Goal: Transaction & Acquisition: Purchase product/service

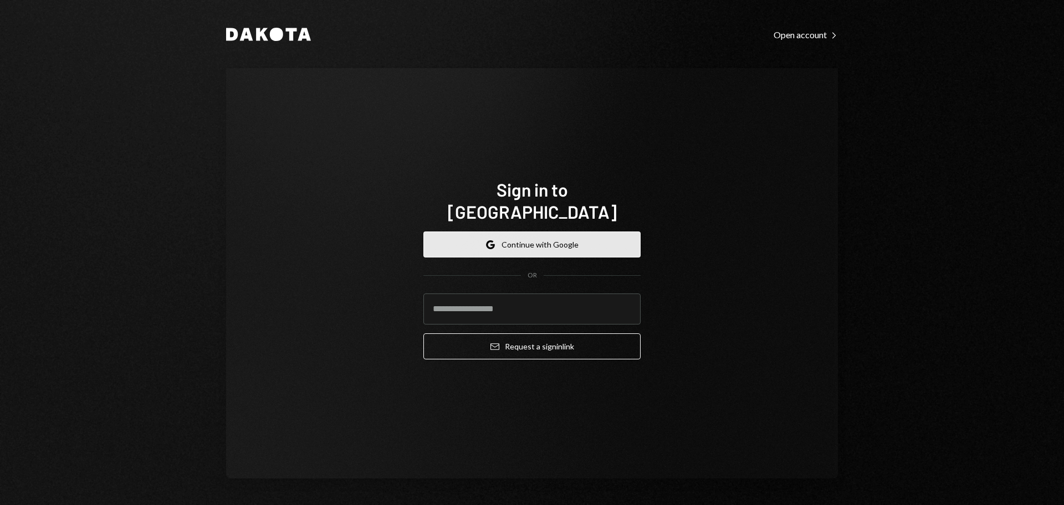
click at [599, 241] on button "Google Continue with Google" at bounding box center [531, 245] width 217 height 26
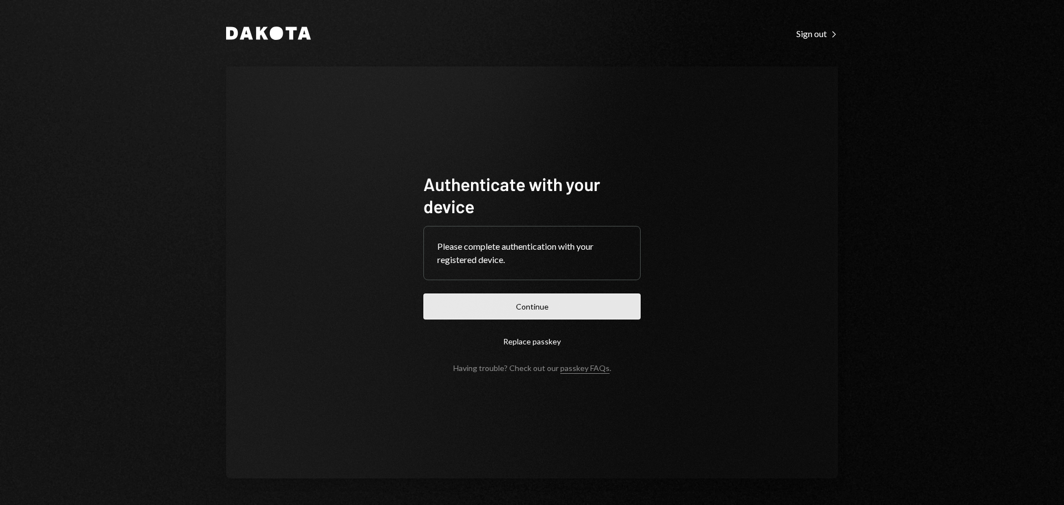
click at [581, 301] on button "Continue" at bounding box center [531, 307] width 217 height 26
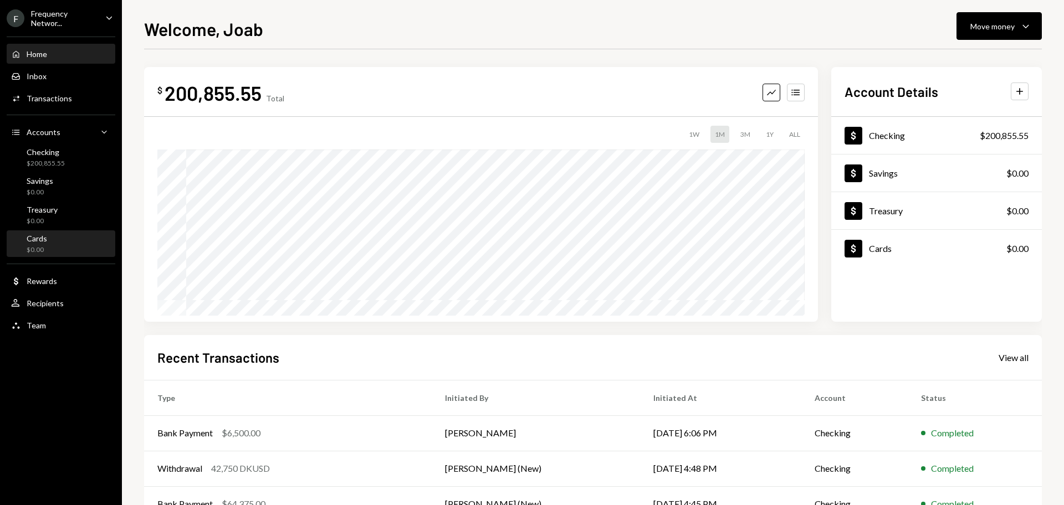
click at [42, 248] on div "$0.00" at bounding box center [37, 250] width 21 height 9
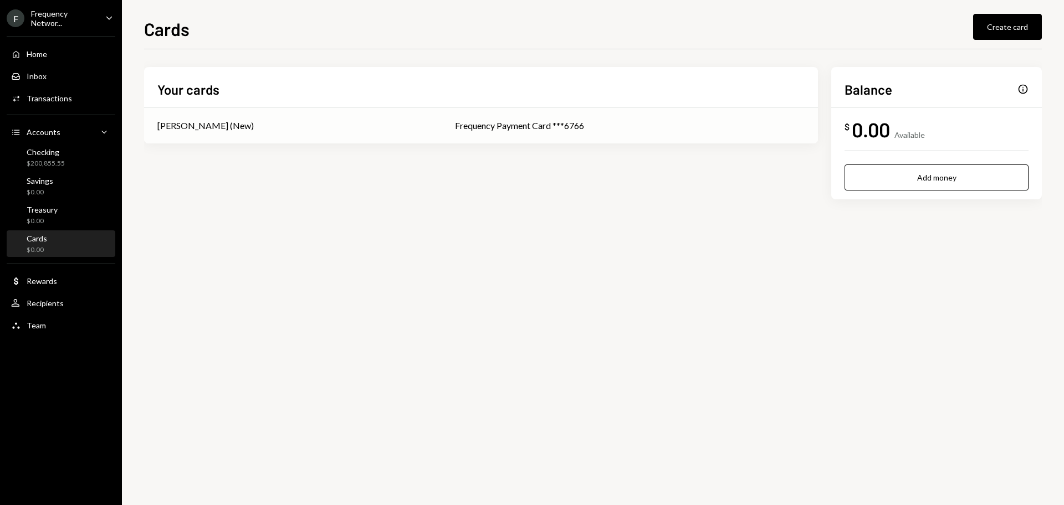
click at [219, 122] on div "[PERSON_NAME] (New)" at bounding box center [205, 125] width 96 height 13
click at [68, 159] on div "Checking $200,855.55" at bounding box center [61, 157] width 100 height 21
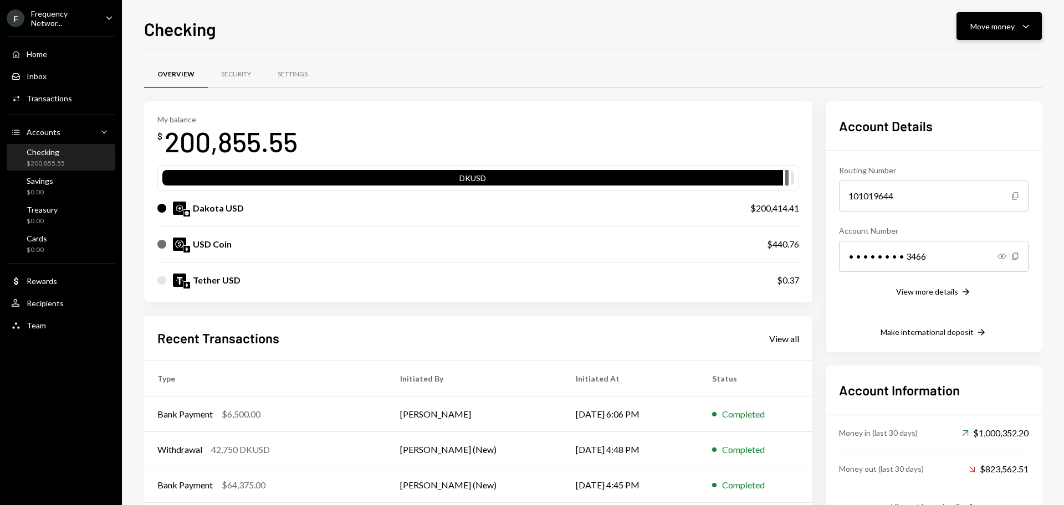
click at [1007, 24] on div "Move money" at bounding box center [992, 27] width 44 height 12
click at [984, 84] on div "Transfer" at bounding box center [990, 85] width 81 height 12
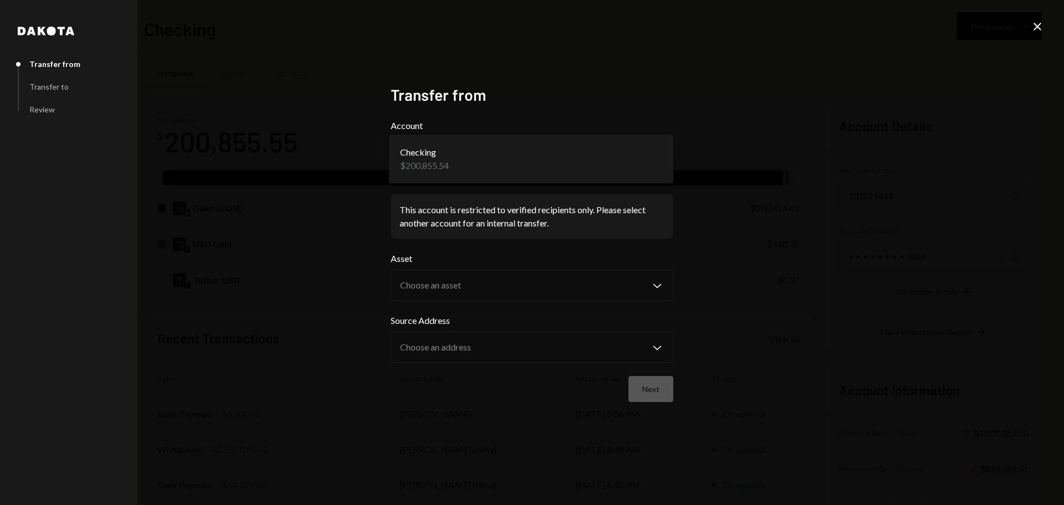
click at [614, 165] on body "F Frequency Networ... Caret Down Home Home Inbox Inbox Activities Transactions …" at bounding box center [532, 252] width 1064 height 505
click at [612, 162] on body "F Frequency Networ... Caret Down Home Home Inbox Inbox Activities Transactions …" at bounding box center [532, 252] width 1064 height 505
click at [1039, 26] on icon at bounding box center [1038, 27] width 8 height 8
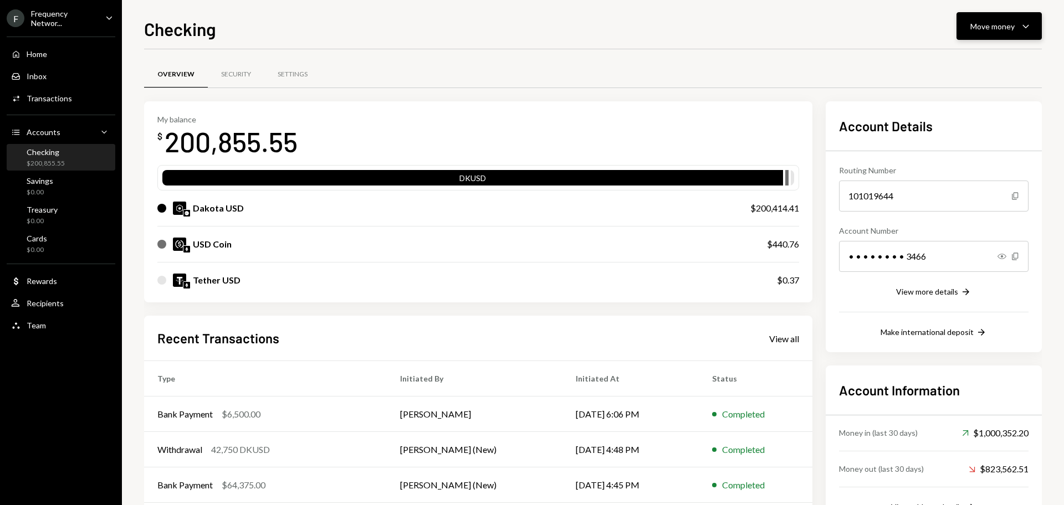
click at [1010, 30] on div "Move money" at bounding box center [992, 27] width 44 height 12
click at [965, 62] on div "Send" at bounding box center [990, 60] width 81 height 12
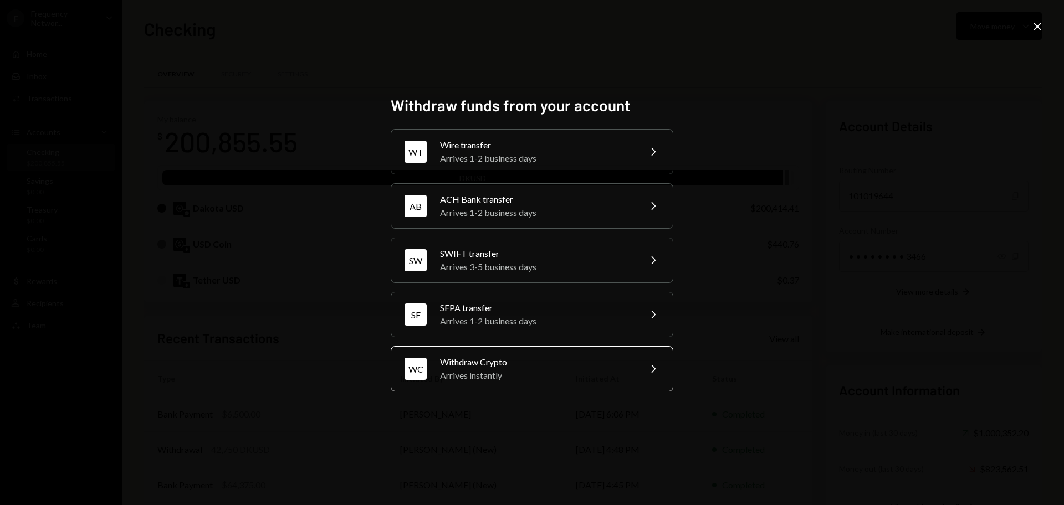
click at [474, 367] on div "Withdraw Crypto" at bounding box center [536, 362] width 193 height 13
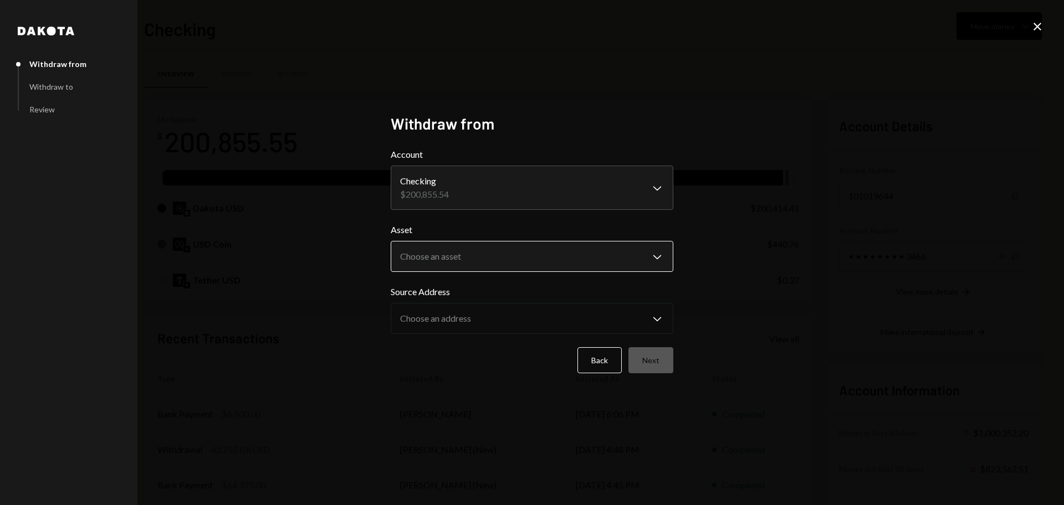
click at [487, 262] on body "F Frequency Networ... Caret Down Home Home Inbox Inbox Activities Transactions …" at bounding box center [532, 252] width 1064 height 505
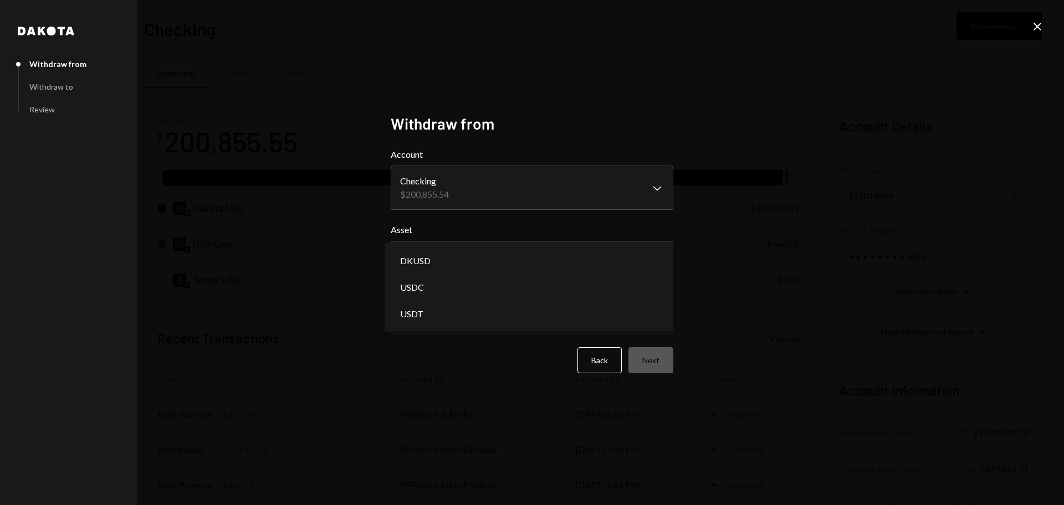
click at [1034, 28] on icon "Close" at bounding box center [1037, 26] width 13 height 13
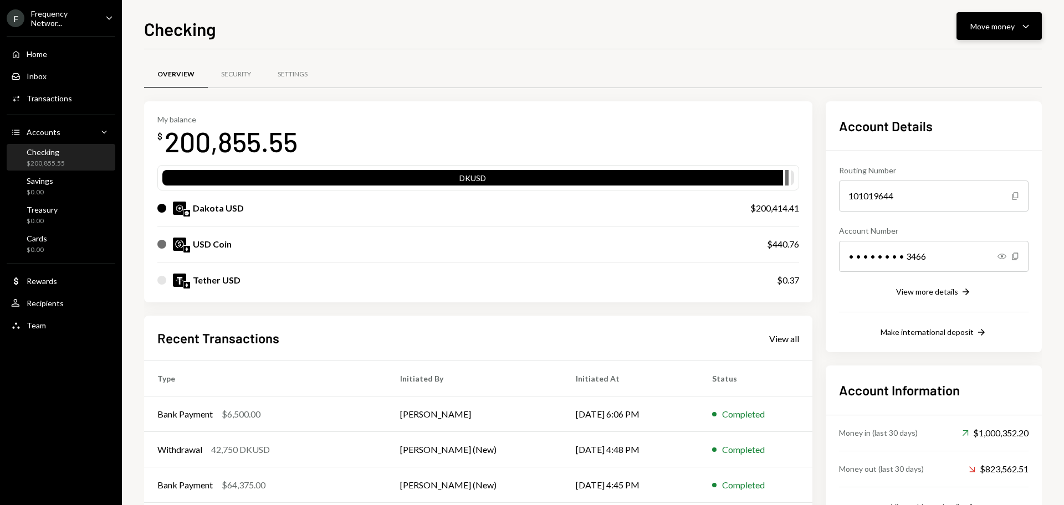
click at [1009, 25] on div "Move money" at bounding box center [992, 27] width 44 height 12
click at [957, 60] on div "Send" at bounding box center [990, 60] width 81 height 12
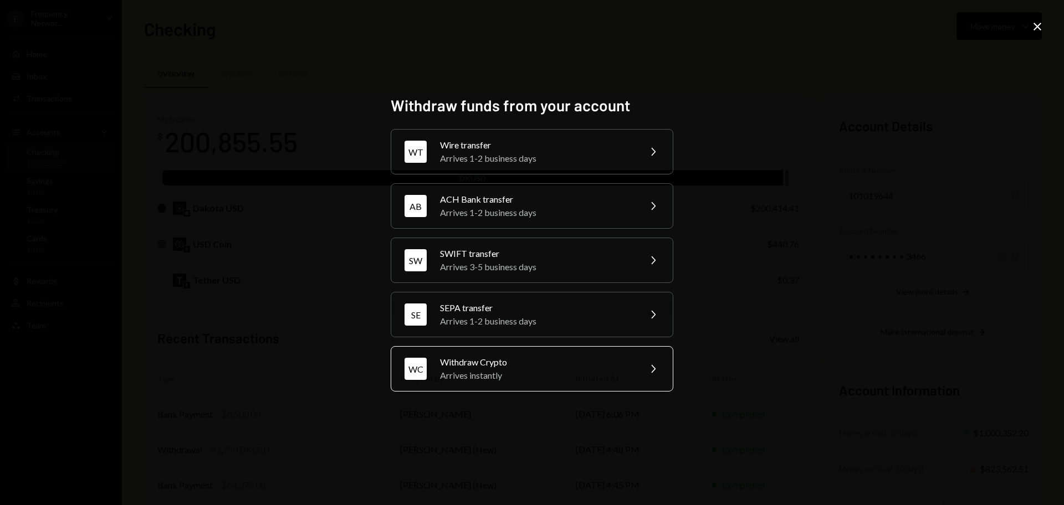
click at [510, 371] on div "Arrives instantly" at bounding box center [536, 375] width 193 height 13
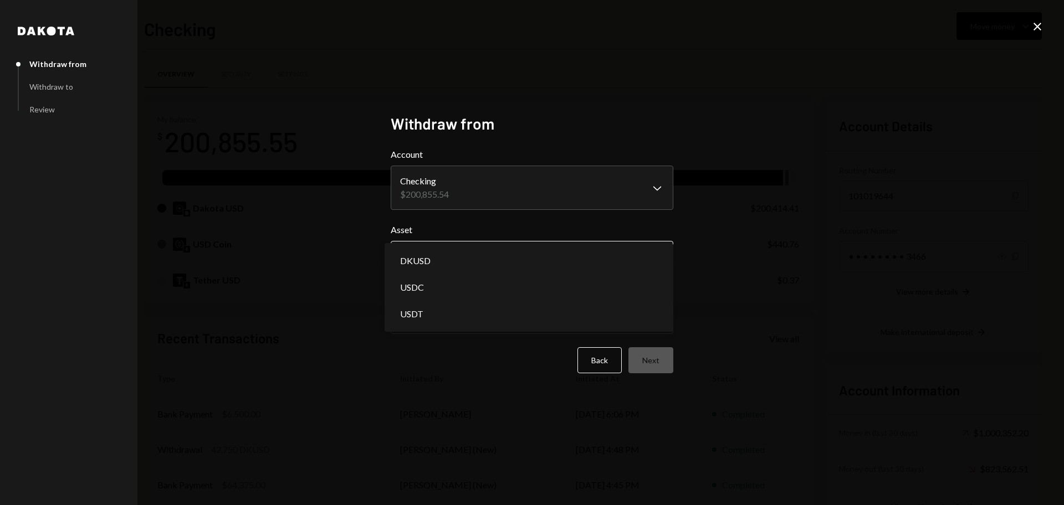
click at [497, 249] on body "F Frequency Networ... Caret Down Home Home Inbox Inbox Activities Transactions …" at bounding box center [532, 252] width 1064 height 505
select select "*****"
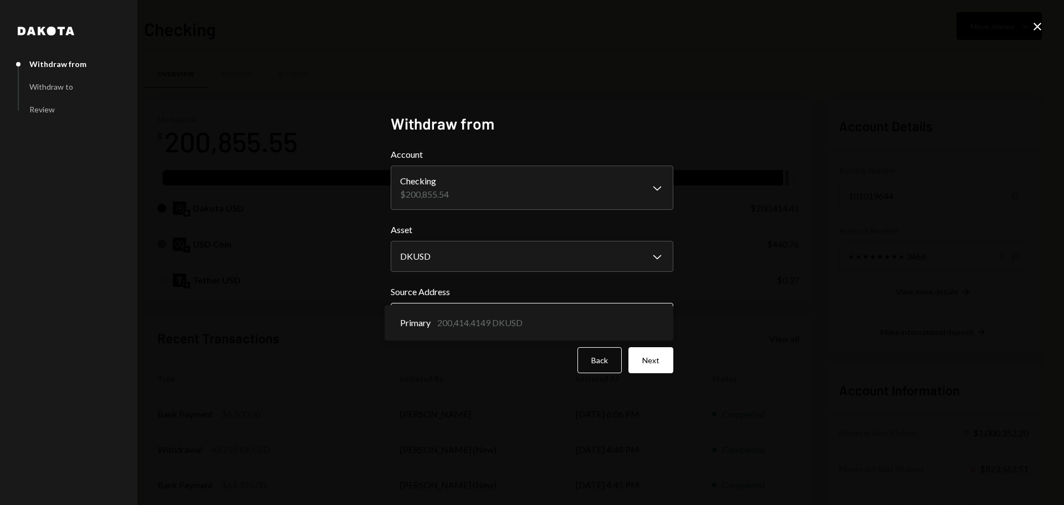
click at [480, 316] on body "F Frequency Networ... Caret Down Home Home Inbox Inbox Activities Transactions …" at bounding box center [532, 252] width 1064 height 505
click at [667, 364] on button "Next" at bounding box center [651, 361] width 45 height 26
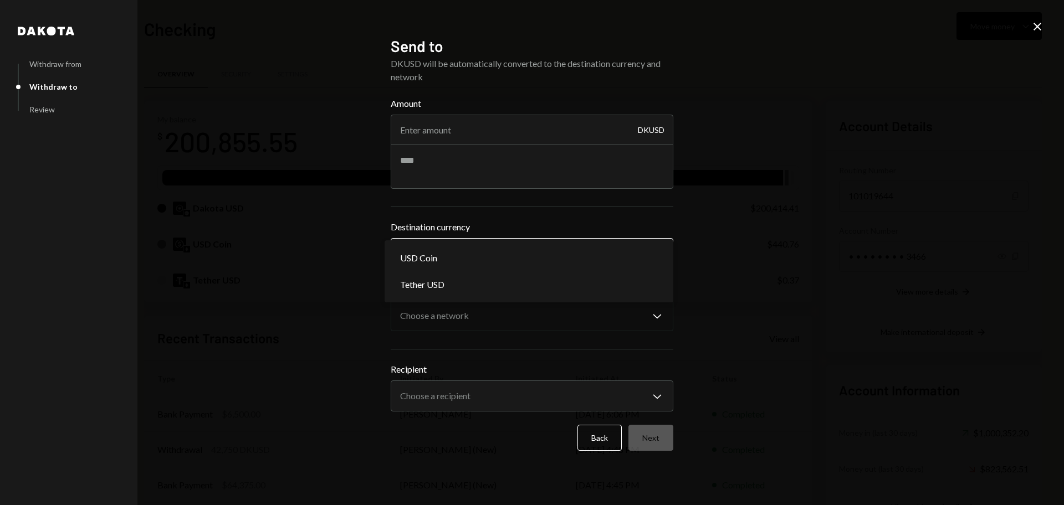
click at [540, 251] on body "F Frequency Networ... Caret Down Home Home Inbox Inbox Activities Transactions …" at bounding box center [532, 252] width 1064 height 505
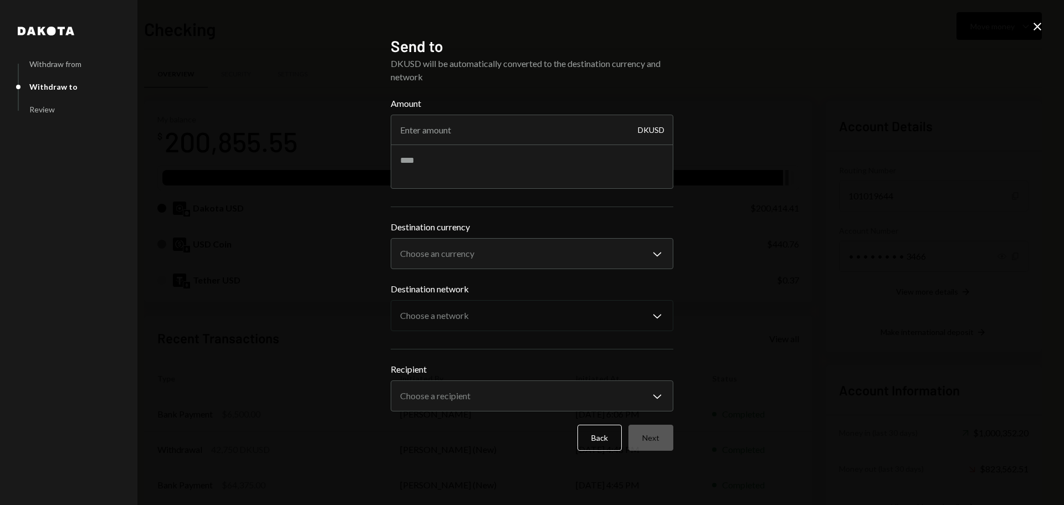
drag, startPoint x: 892, startPoint y: 239, endPoint x: 893, endPoint y: 232, distance: 7.8
click at [891, 239] on div "**********" at bounding box center [532, 252] width 1064 height 505
click at [1035, 20] on icon "Close" at bounding box center [1037, 26] width 13 height 13
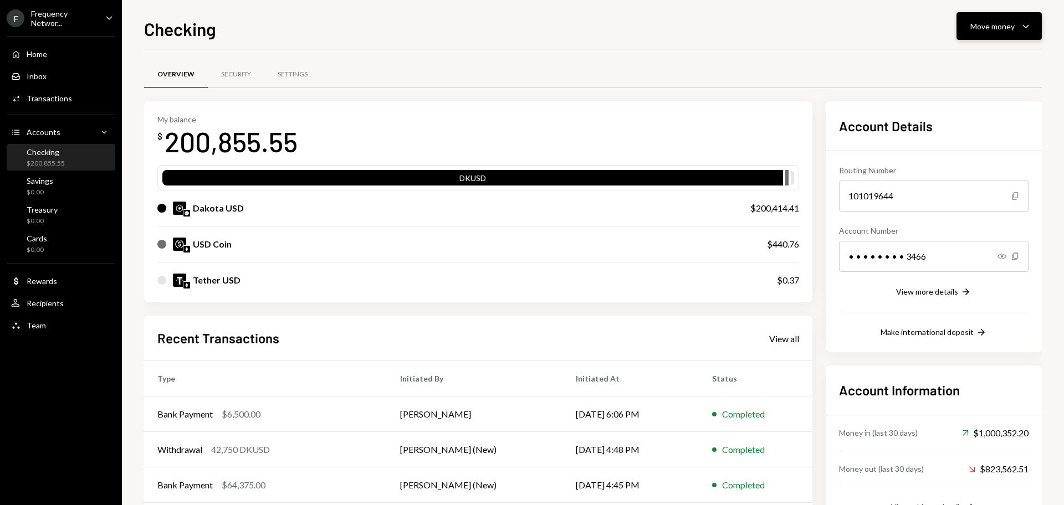
click at [990, 25] on div "Move money" at bounding box center [992, 27] width 44 height 12
click at [958, 84] on div "Transfer" at bounding box center [990, 85] width 81 height 12
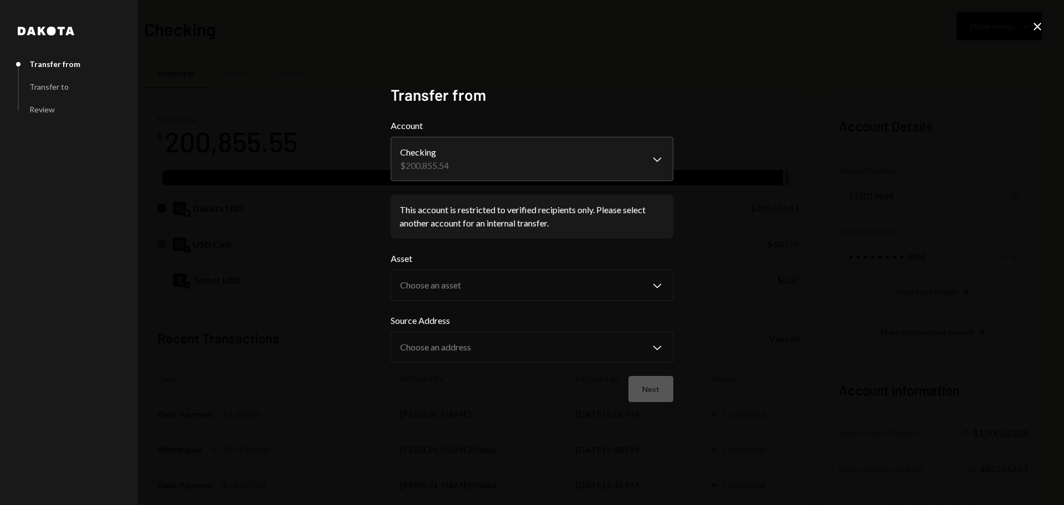
click at [1032, 23] on icon "Close" at bounding box center [1037, 26] width 13 height 13
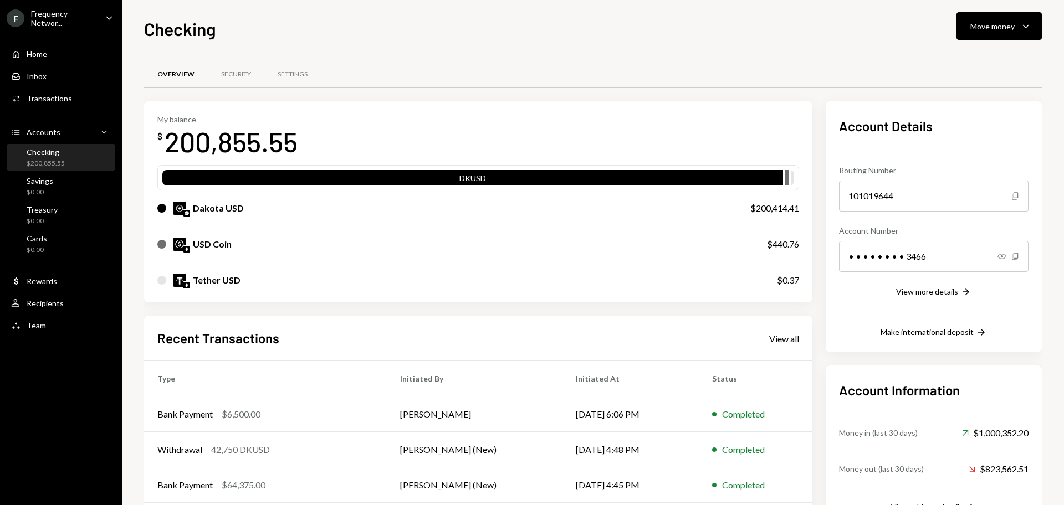
click at [59, 159] on div "$200,855.55" at bounding box center [46, 163] width 38 height 9
click at [55, 283] on div "Rewards" at bounding box center [42, 281] width 30 height 9
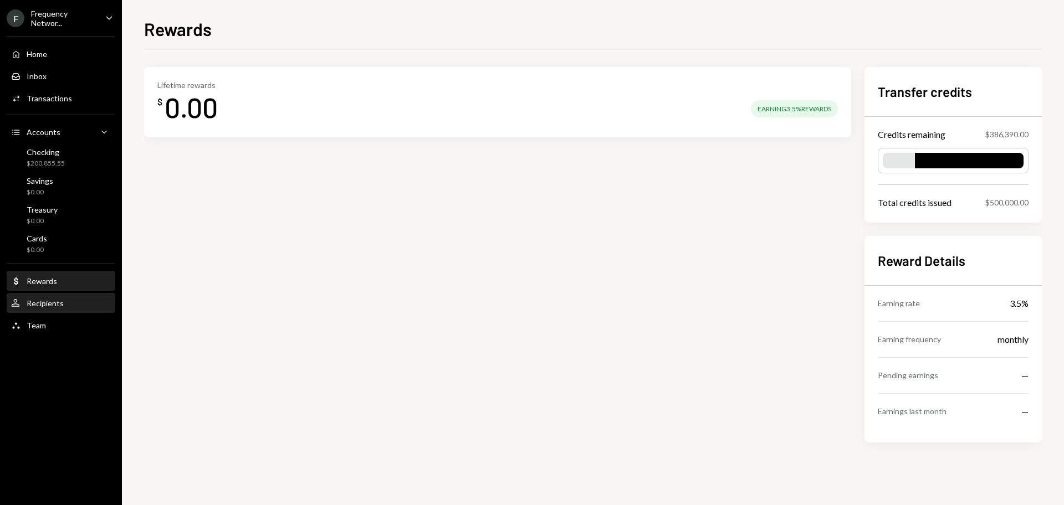
click at [57, 301] on div "Recipients" at bounding box center [45, 303] width 37 height 9
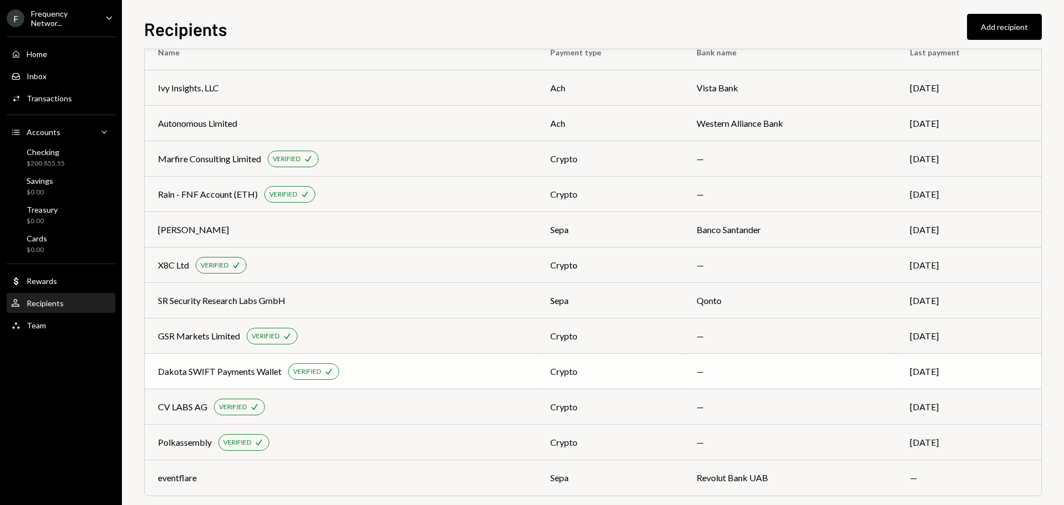
scroll to position [46, 0]
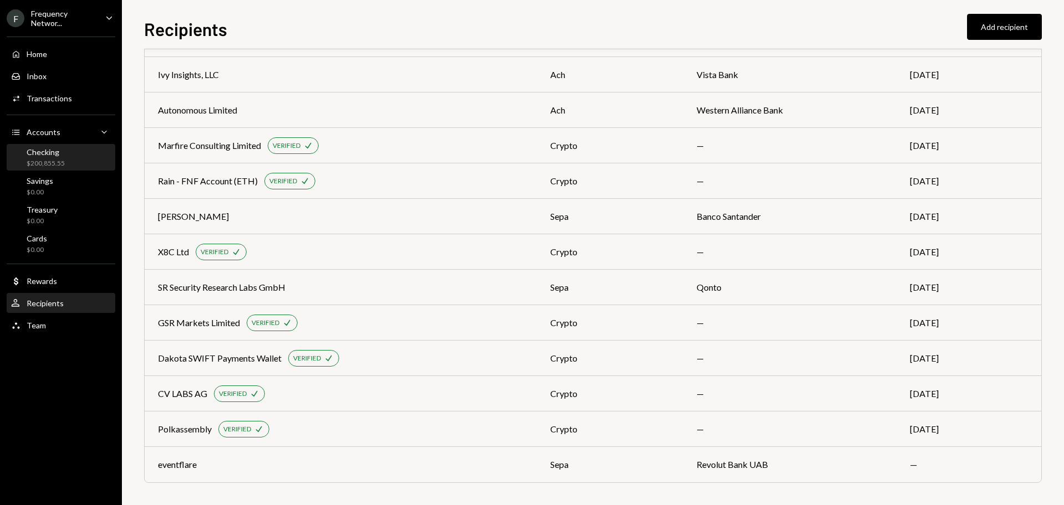
click at [54, 155] on div "Checking" at bounding box center [46, 151] width 38 height 9
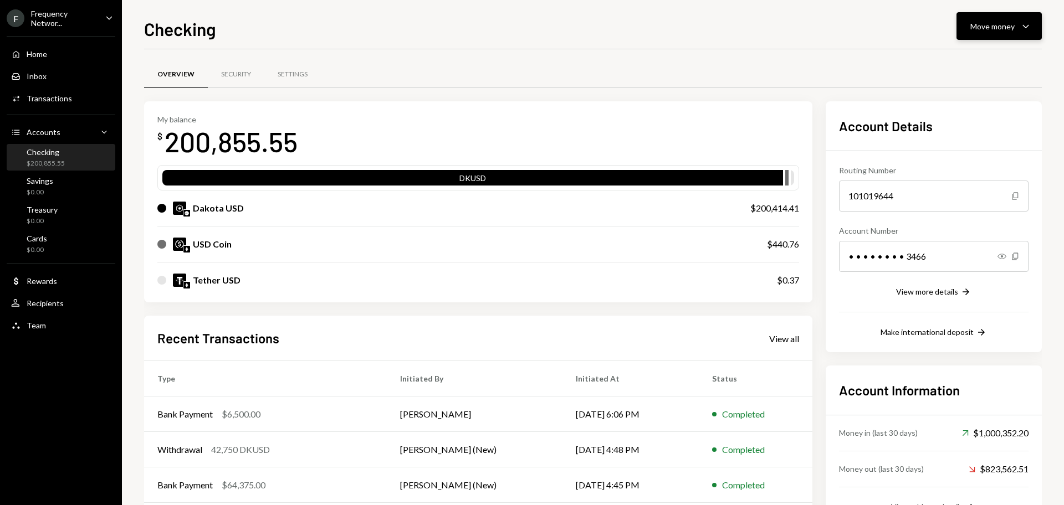
click at [975, 30] on div "Move money" at bounding box center [992, 27] width 44 height 12
click at [954, 54] on div "Send" at bounding box center [990, 60] width 81 height 12
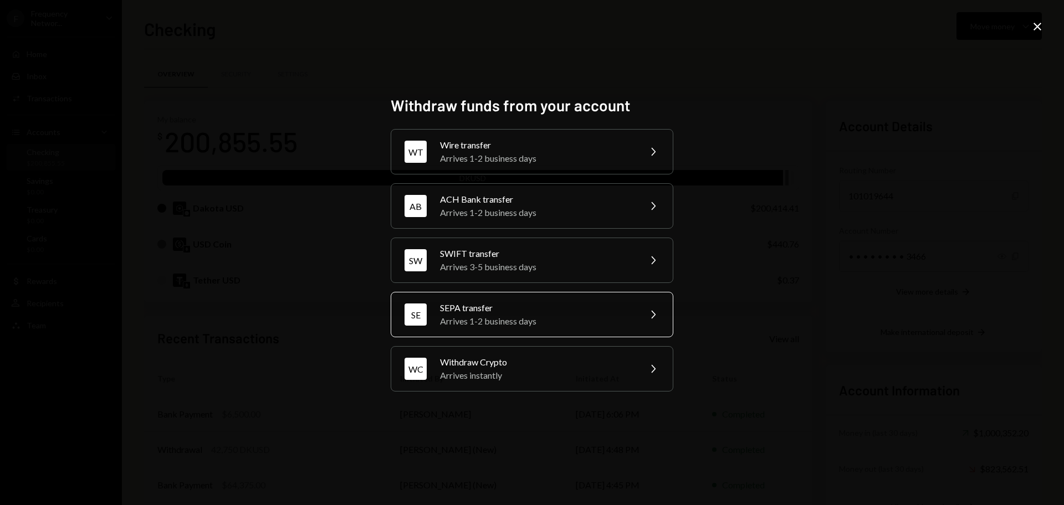
click at [481, 324] on div "Arrives 1-2 business days" at bounding box center [536, 321] width 193 height 13
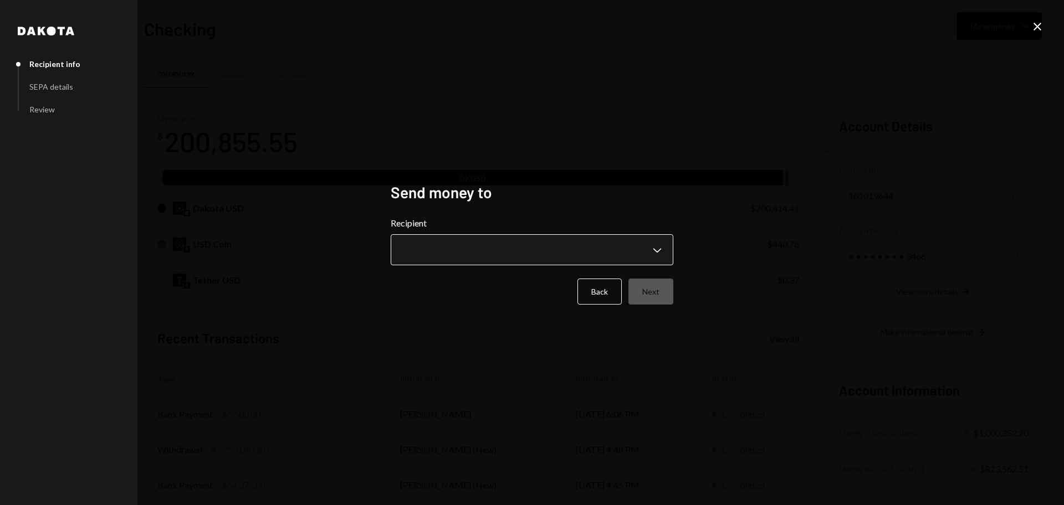
click at [477, 244] on body "F Frequency Networ... Caret Down Home Home Inbox Inbox Activities Transactions …" at bounding box center [532, 252] width 1064 height 505
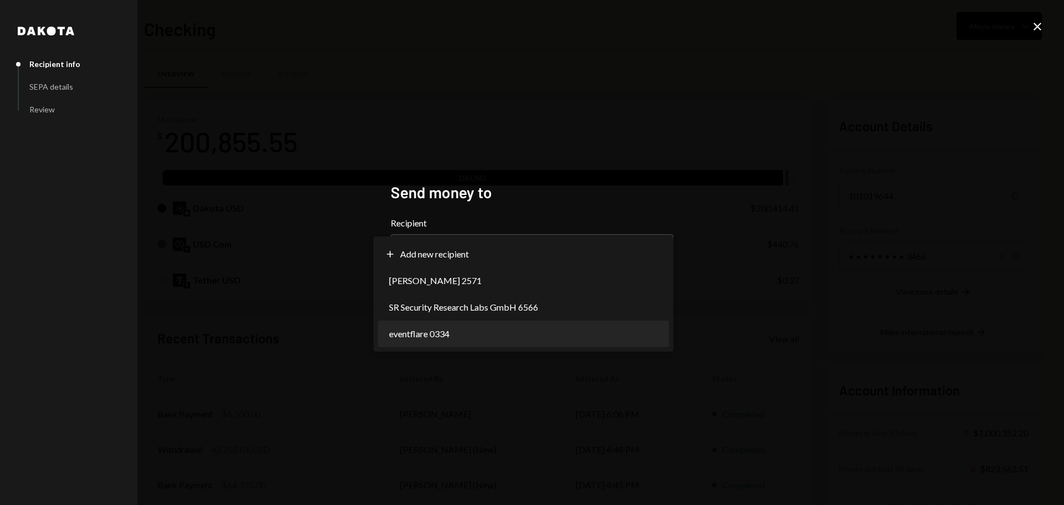
select select "**********"
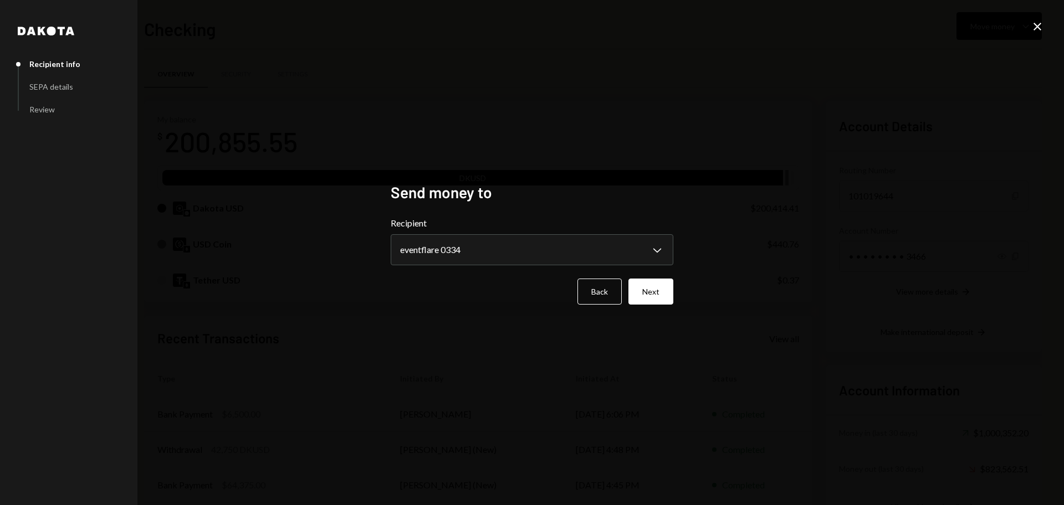
click at [645, 306] on div "**********" at bounding box center [532, 253] width 283 height 140
click at [645, 300] on button "Next" at bounding box center [651, 292] width 45 height 26
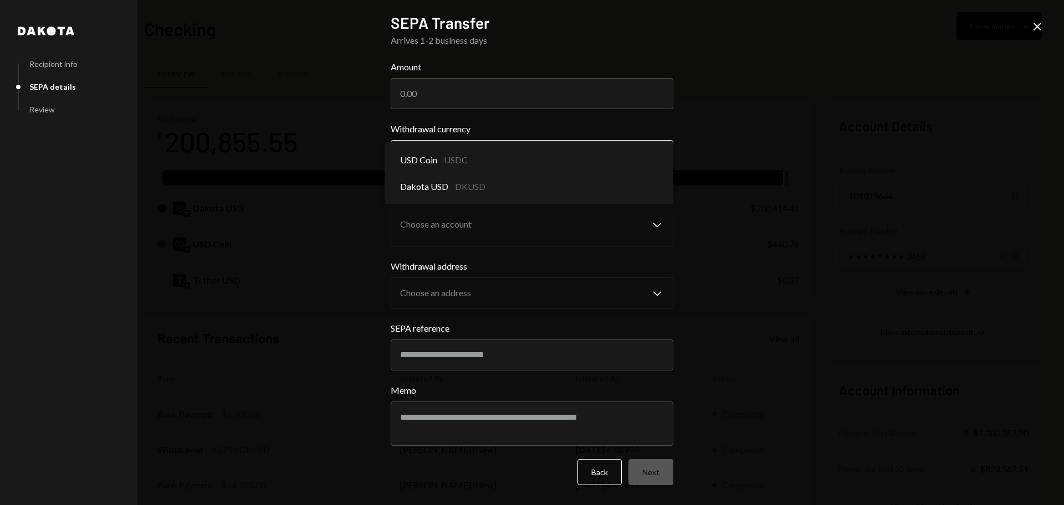
click at [499, 161] on body "F Frequency Networ... Caret Down Home Home Inbox Inbox Activities Transactions …" at bounding box center [532, 252] width 1064 height 505
select select "*****"
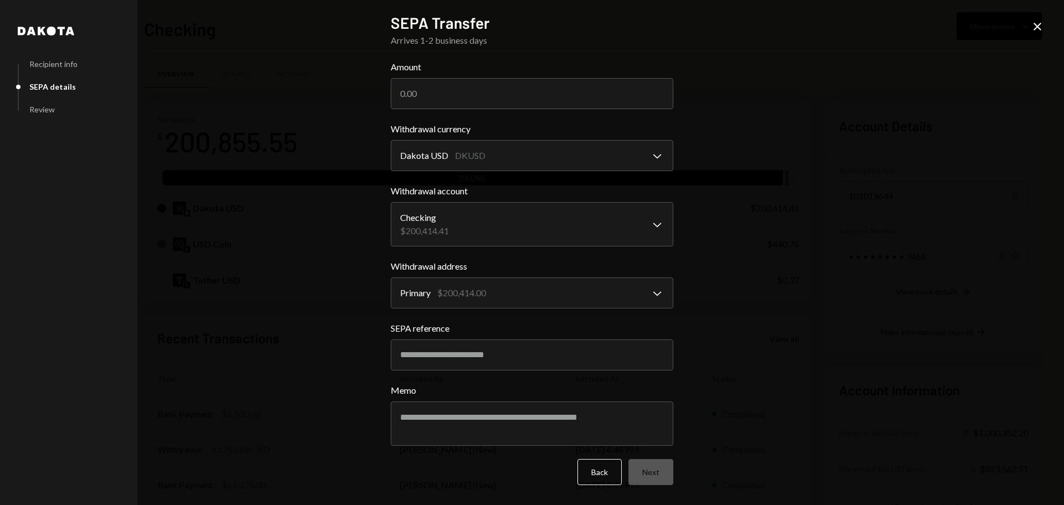
click at [1031, 30] on icon "Close" at bounding box center [1037, 26] width 13 height 13
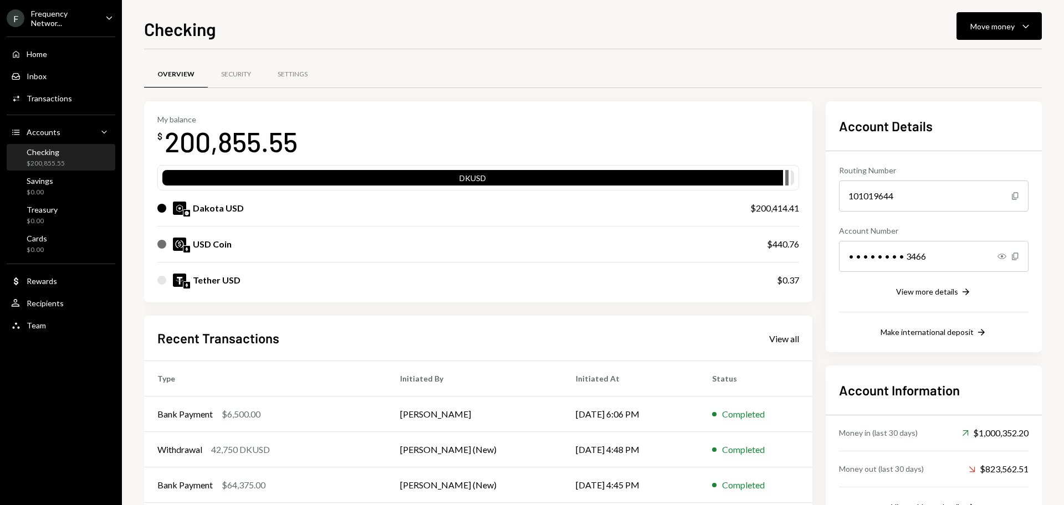
click at [90, 21] on div "Frequency Networ..." at bounding box center [63, 18] width 65 height 19
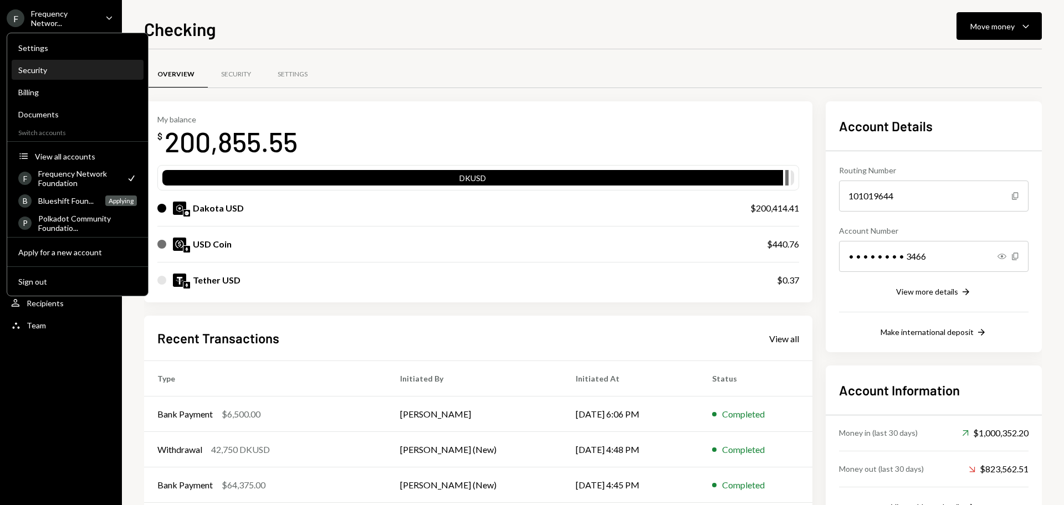
click at [51, 67] on div "Security" at bounding box center [77, 69] width 119 height 9
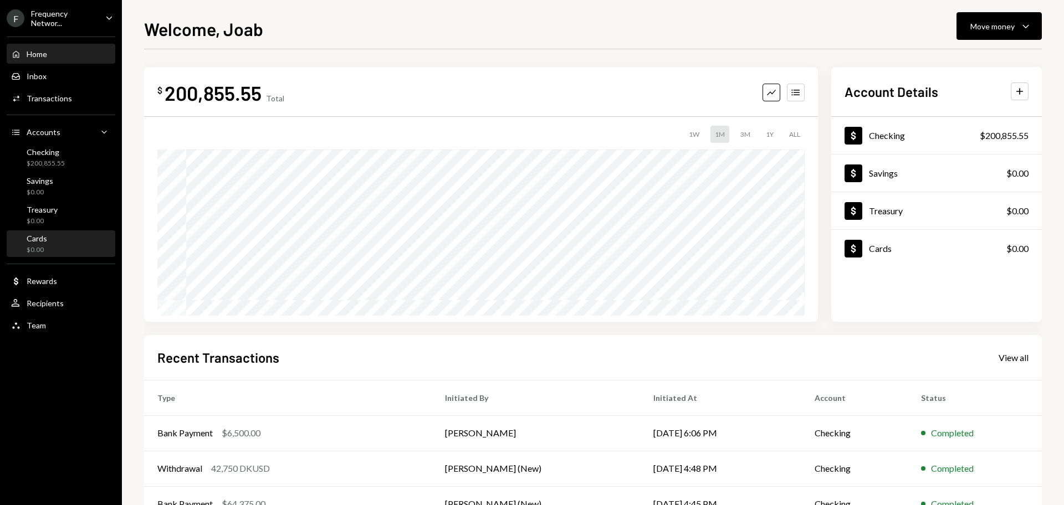
click at [47, 246] on div "$0.00" at bounding box center [37, 250] width 21 height 9
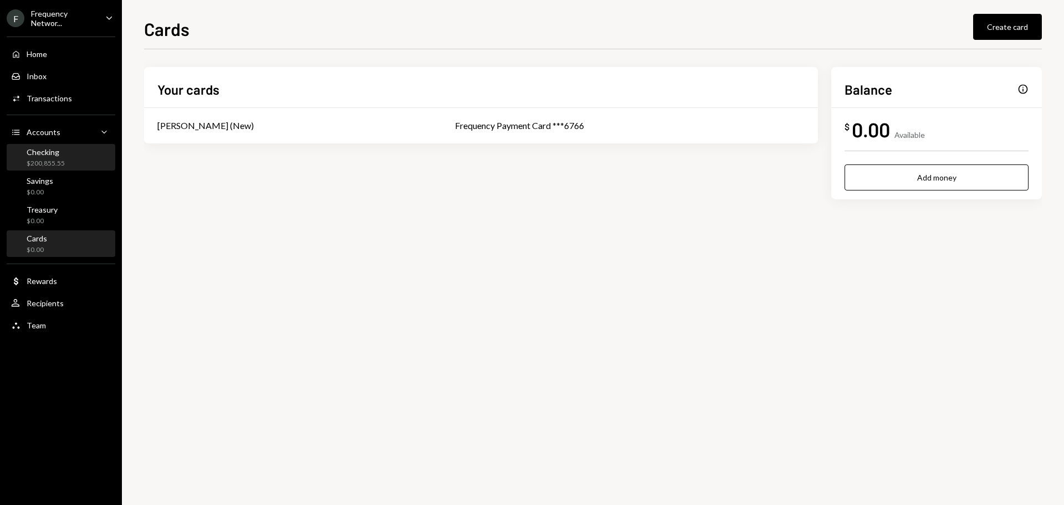
click at [74, 159] on div "Checking $200,855.55" at bounding box center [61, 157] width 100 height 21
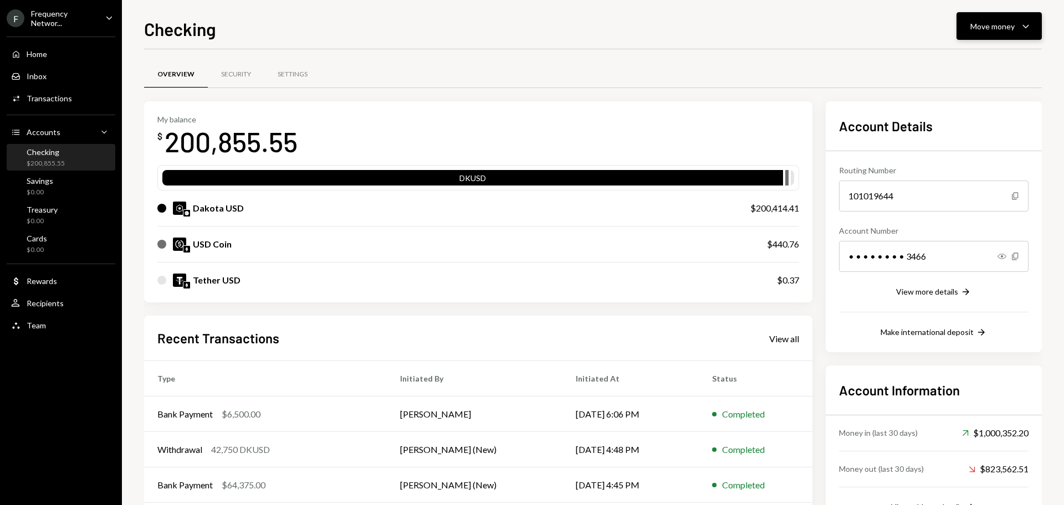
click at [1018, 27] on div "Move money Caret Down" at bounding box center [999, 25] width 58 height 13
click at [964, 90] on div "Transfer" at bounding box center [990, 85] width 81 height 12
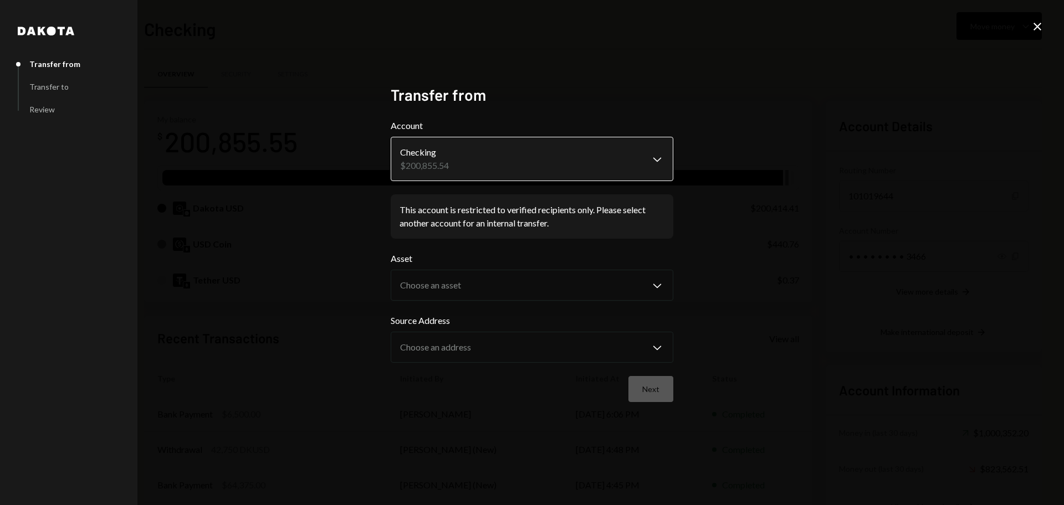
click at [460, 169] on body "F Frequency Networ... Caret Down Home Home Inbox Inbox Activities Transactions …" at bounding box center [532, 252] width 1064 height 505
click at [1046, 30] on div "**********" at bounding box center [532, 252] width 1064 height 505
click at [538, 162] on body "F Frequency Networ... Caret Down Home Home Inbox Inbox Activities Transactions …" at bounding box center [532, 252] width 1064 height 505
click at [1036, 22] on icon "Close" at bounding box center [1037, 26] width 13 height 13
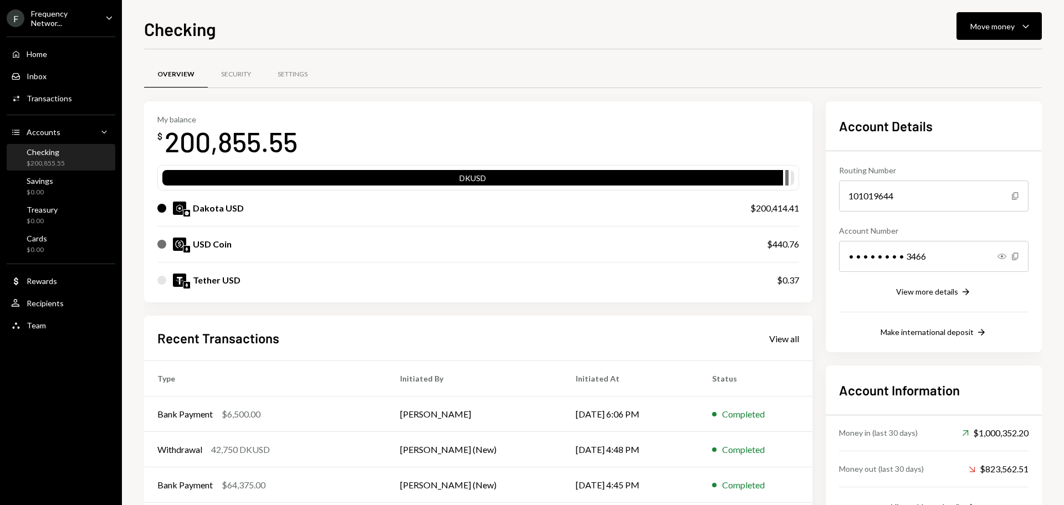
click at [77, 28] on ul "F Frequency Networ... Caret Down Home Home Inbox Inbox Activities Transactions …" at bounding box center [61, 169] width 122 height 338
click at [58, 27] on div "Frequency Networ..." at bounding box center [63, 18] width 65 height 19
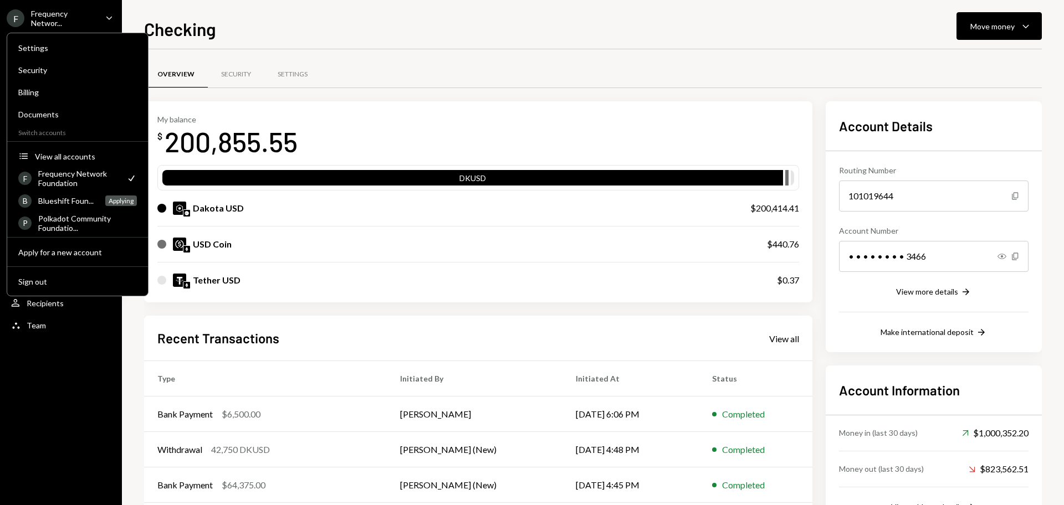
click at [72, 179] on div "Frequency Network Foundation" at bounding box center [78, 178] width 81 height 19
click at [62, 173] on div "Frequency Network Foundation" at bounding box center [78, 178] width 81 height 19
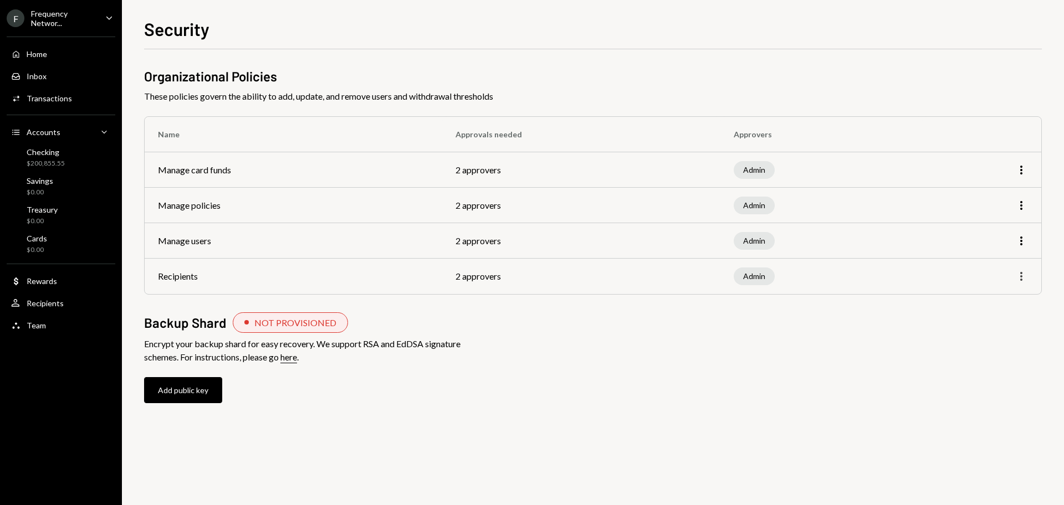
click at [1022, 280] on icon "button" at bounding box center [1021, 276] width 2 height 9
click at [992, 303] on div "Edit" at bounding box center [995, 299] width 55 height 19
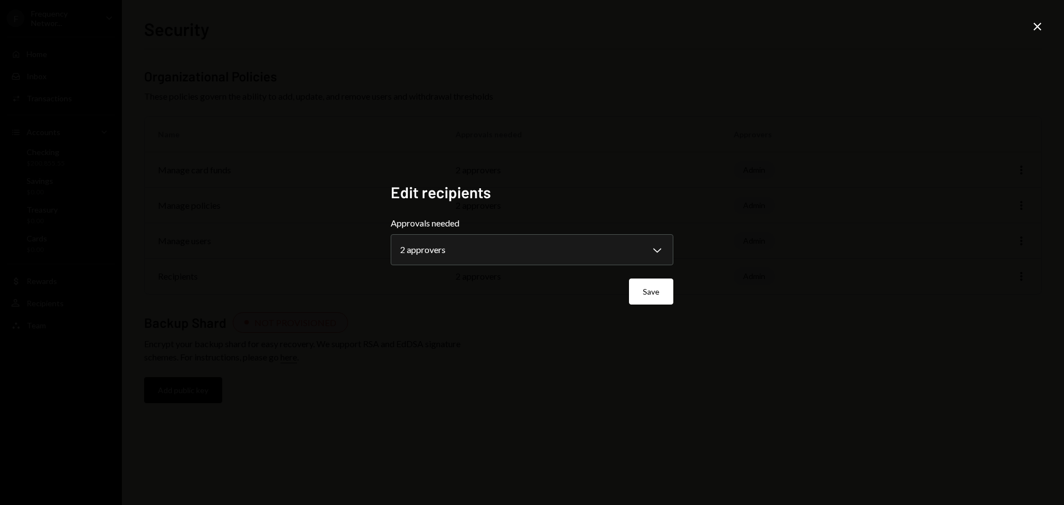
click at [1033, 27] on icon "Close" at bounding box center [1037, 26] width 13 height 13
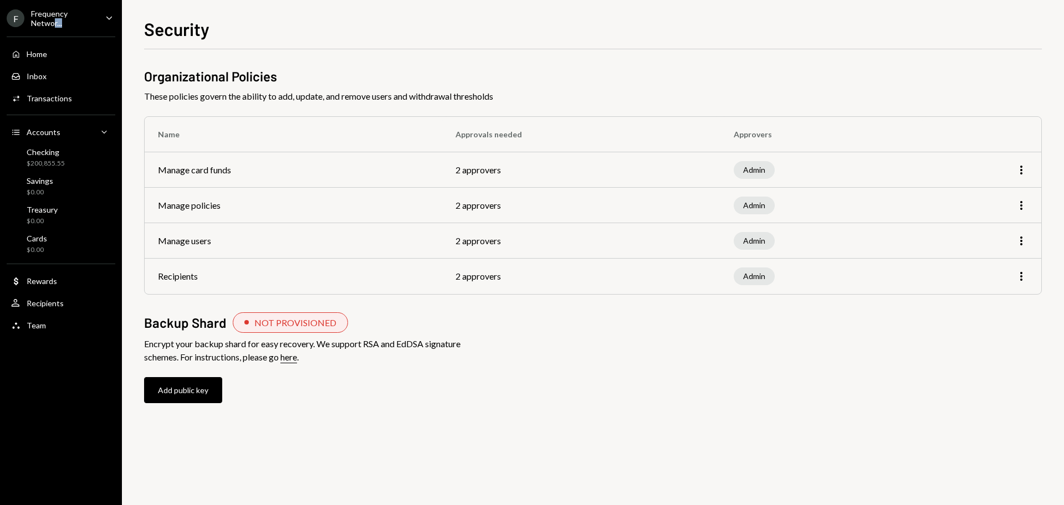
click at [53, 28] on ul "F Frequency Networ... Caret Down Home Home Inbox Inbox Activities Transactions …" at bounding box center [61, 169] width 122 height 338
click at [53, 21] on div "Frequency Networ..." at bounding box center [63, 18] width 65 height 19
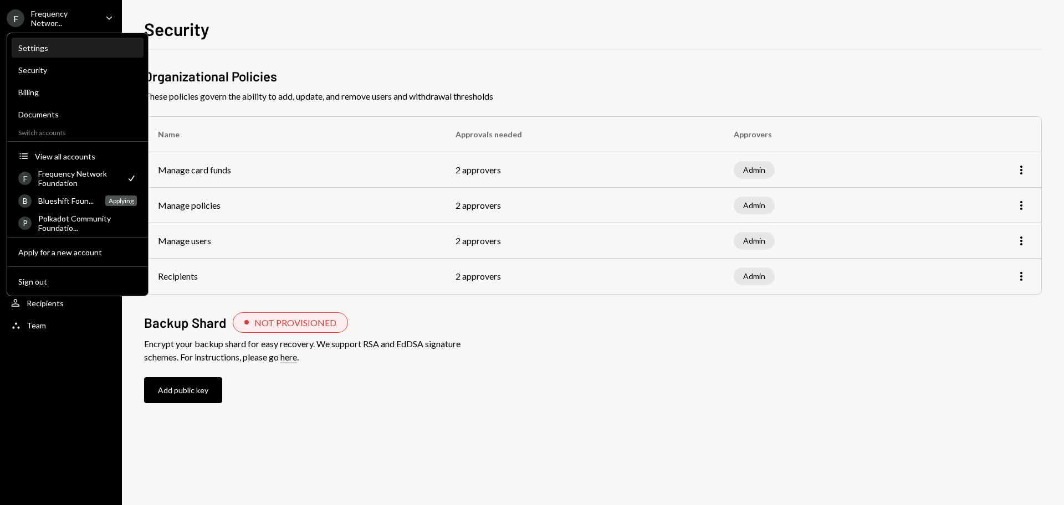
click at [43, 49] on div "Settings" at bounding box center [77, 47] width 119 height 9
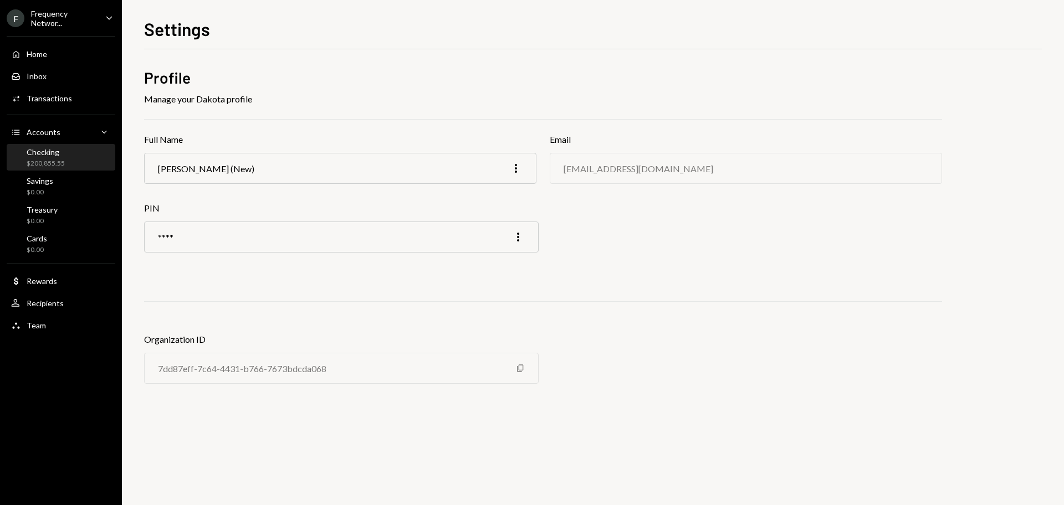
click at [59, 157] on div "Checking $200,855.55" at bounding box center [46, 157] width 38 height 21
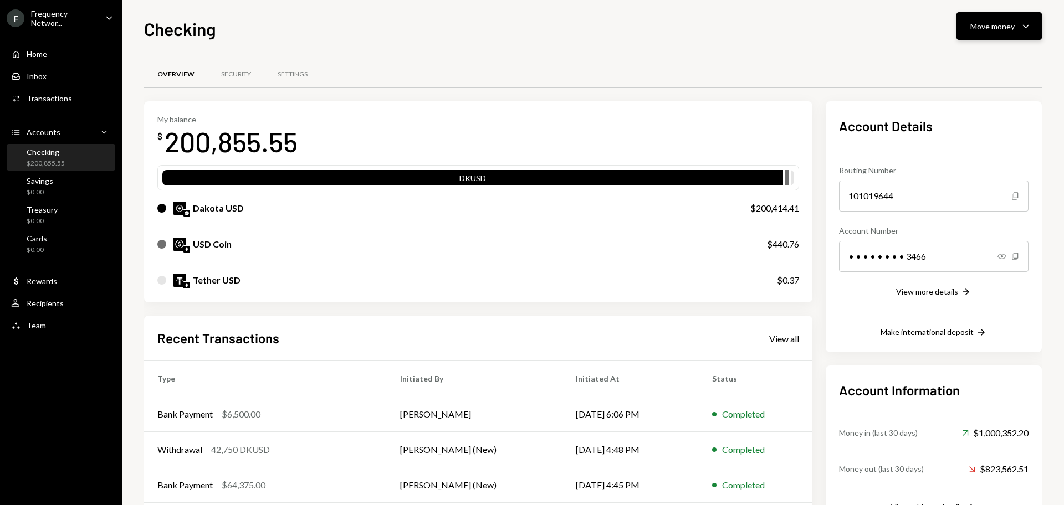
click at [984, 34] on button "Move money Caret Down" at bounding box center [999, 26] width 85 height 28
click at [972, 83] on div "Transfer" at bounding box center [990, 85] width 81 height 12
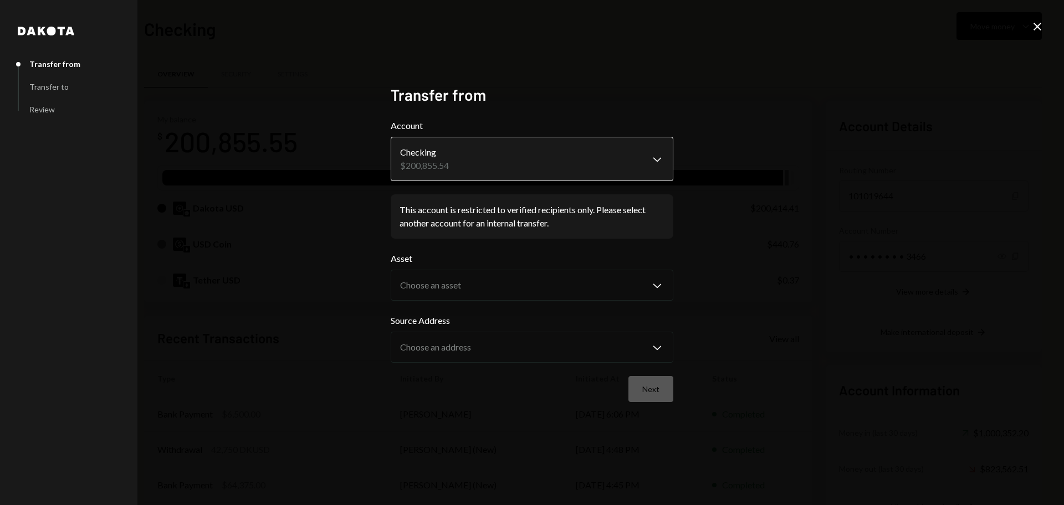
click at [483, 166] on body "F Frequency Networ... Caret Down Home Home Inbox Inbox Activities Transactions …" at bounding box center [532, 252] width 1064 height 505
click at [1048, 29] on div "**********" at bounding box center [532, 252] width 1064 height 505
click at [1038, 28] on icon "Close" at bounding box center [1037, 26] width 13 height 13
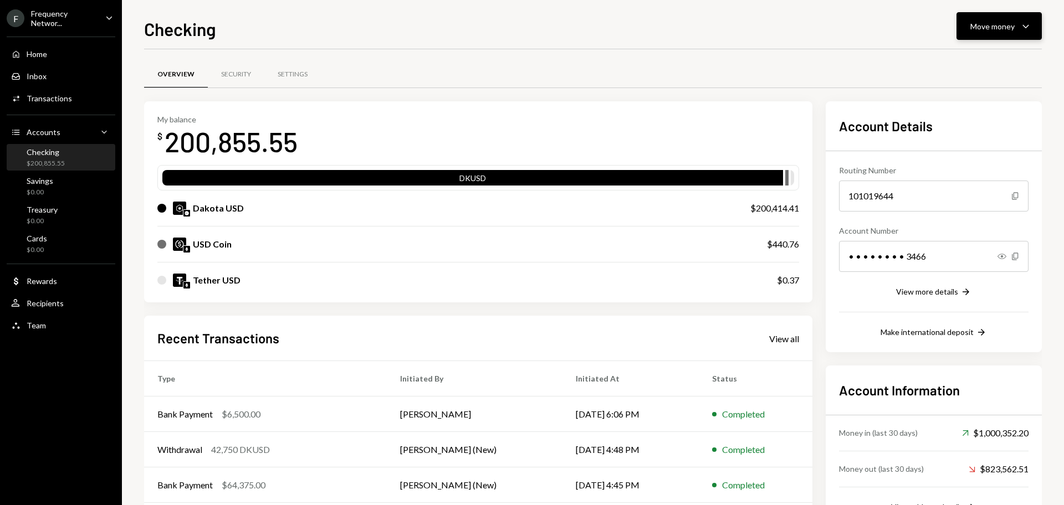
click at [983, 28] on div "Move money" at bounding box center [992, 27] width 44 height 12
click at [947, 62] on div "Withdraw Send" at bounding box center [982, 60] width 98 height 12
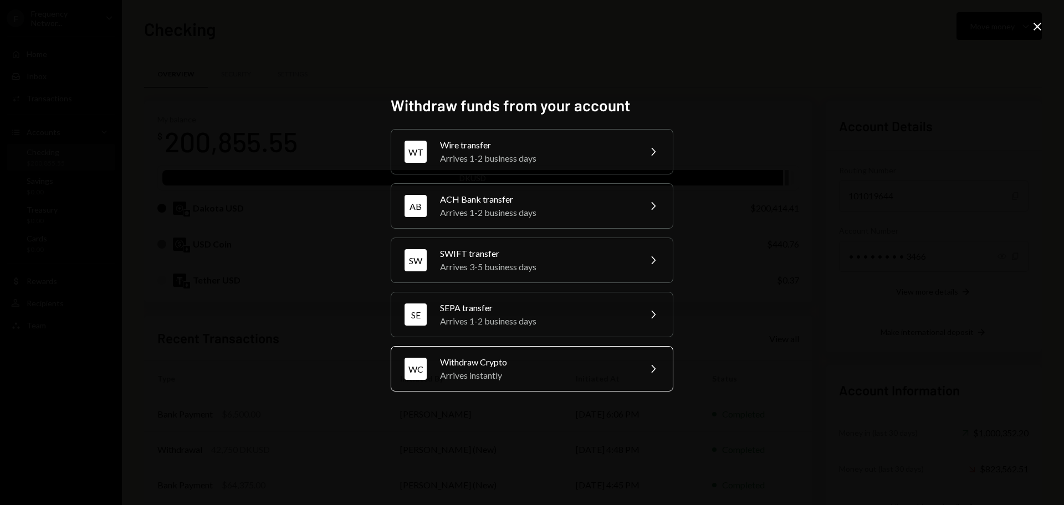
click at [565, 369] on div "Withdraw Crypto" at bounding box center [536, 362] width 193 height 13
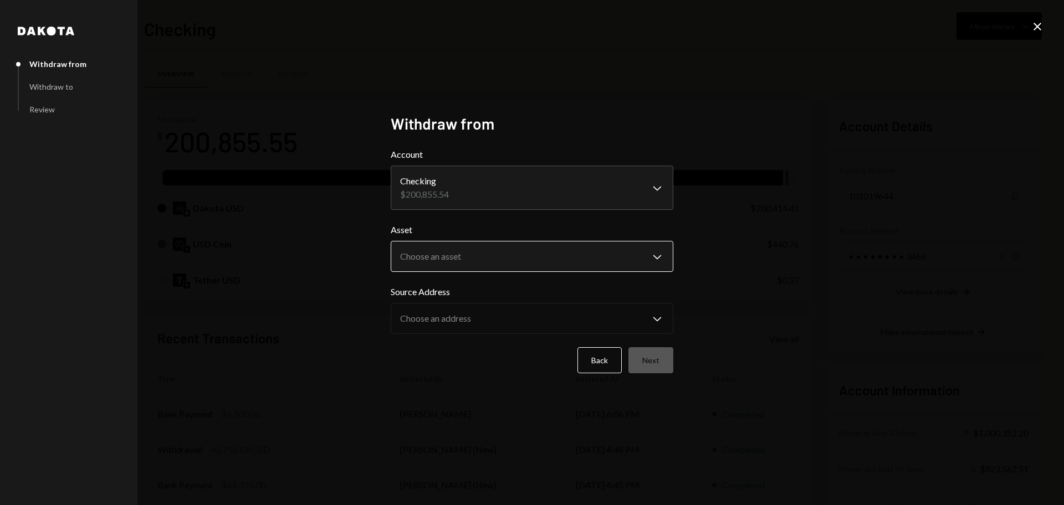
click at [508, 257] on body "F Frequency Networ... Caret Down Home Home Inbox Inbox Activities Transactions …" at bounding box center [532, 252] width 1064 height 505
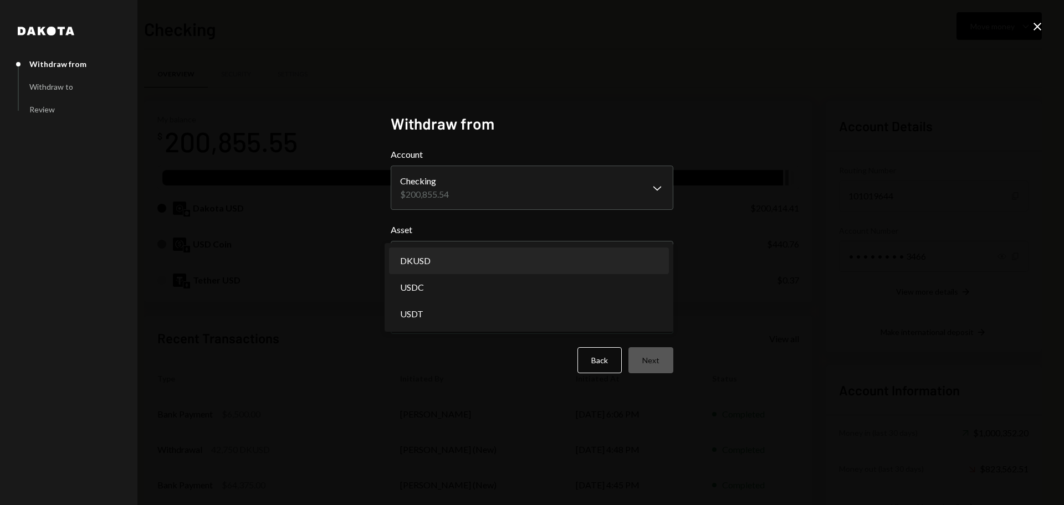
select select "*****"
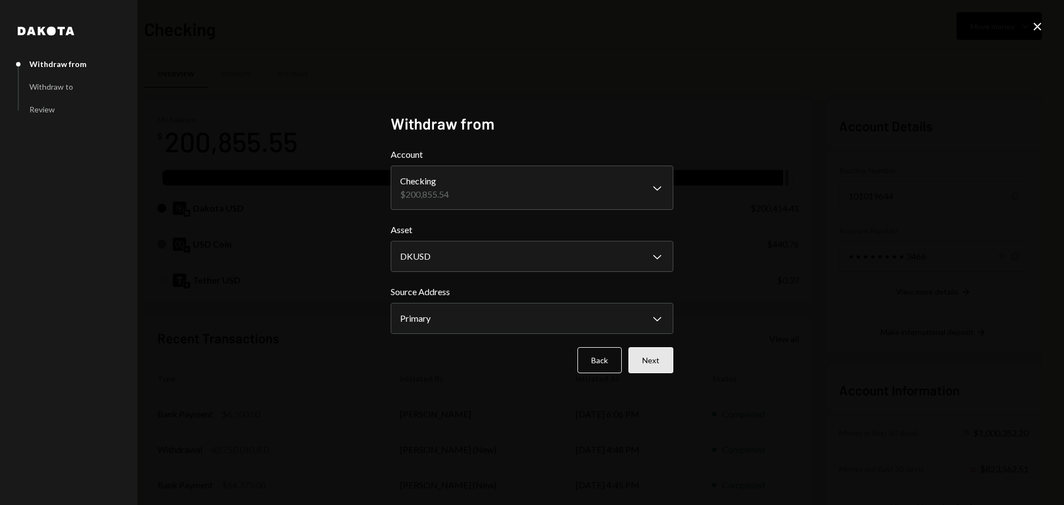
click at [662, 360] on button "Next" at bounding box center [651, 361] width 45 height 26
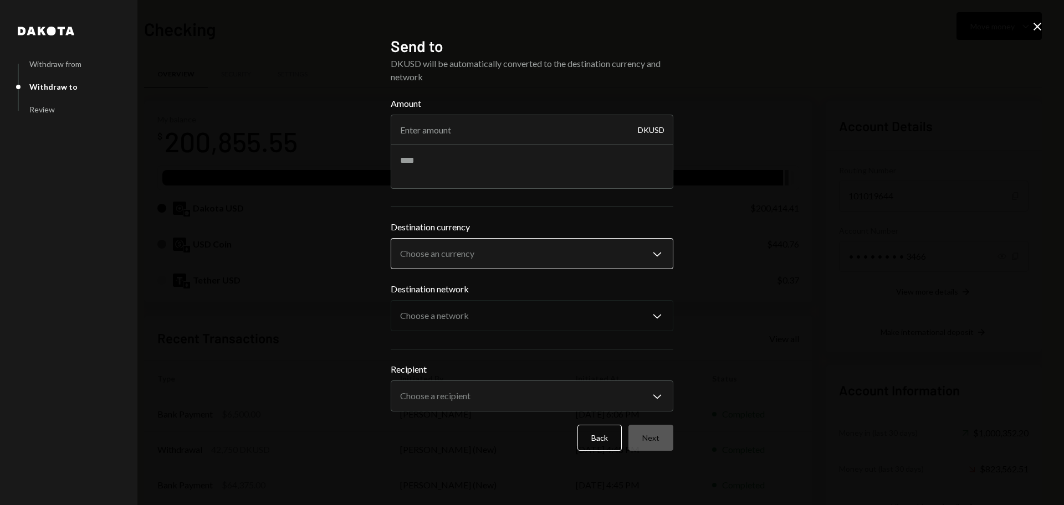
click at [525, 253] on body "F Frequency Networ... Caret Down Home Home Inbox Inbox Activities Transactions …" at bounding box center [532, 252] width 1064 height 505
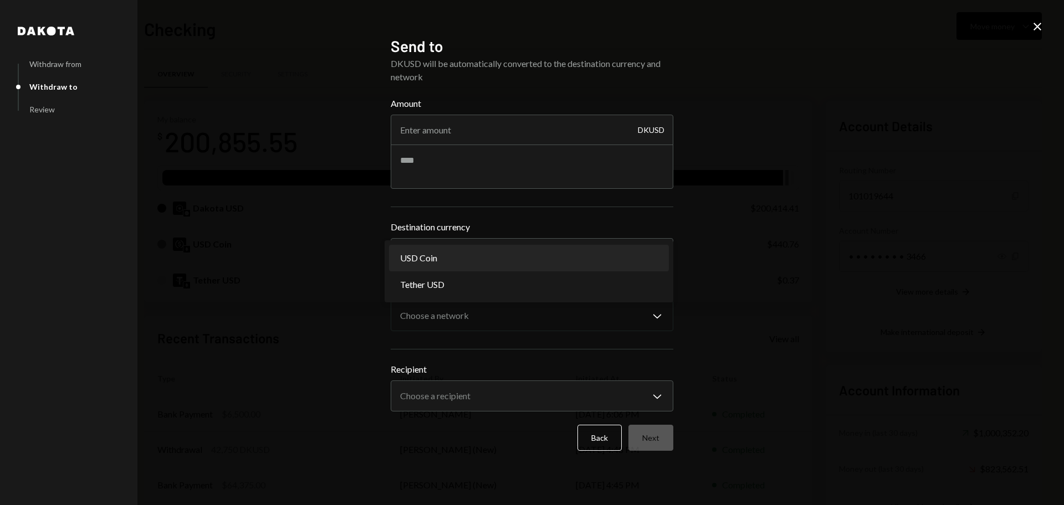
select select "****"
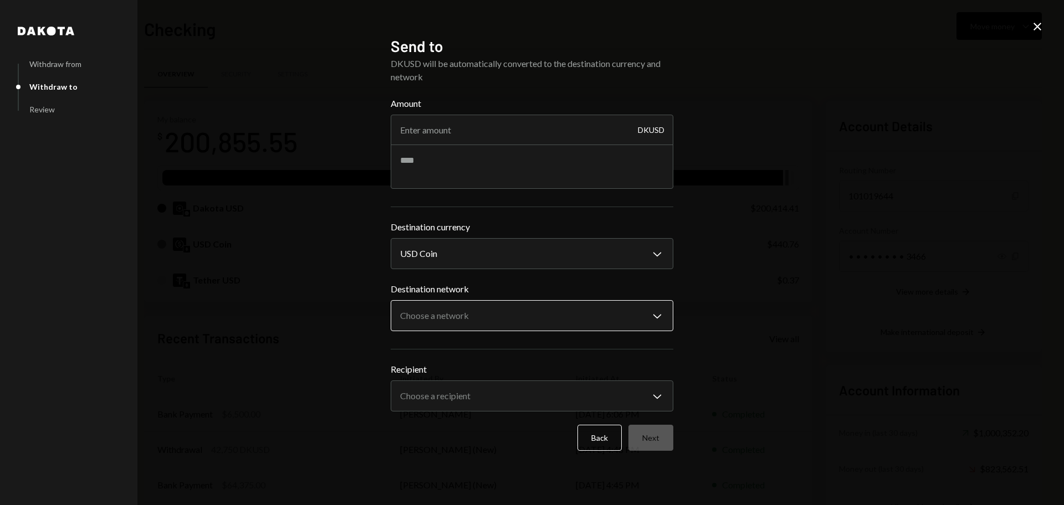
click at [494, 310] on body "F Frequency Networ... Caret Down Home Home Inbox Inbox Activities Transactions …" at bounding box center [532, 252] width 1064 height 505
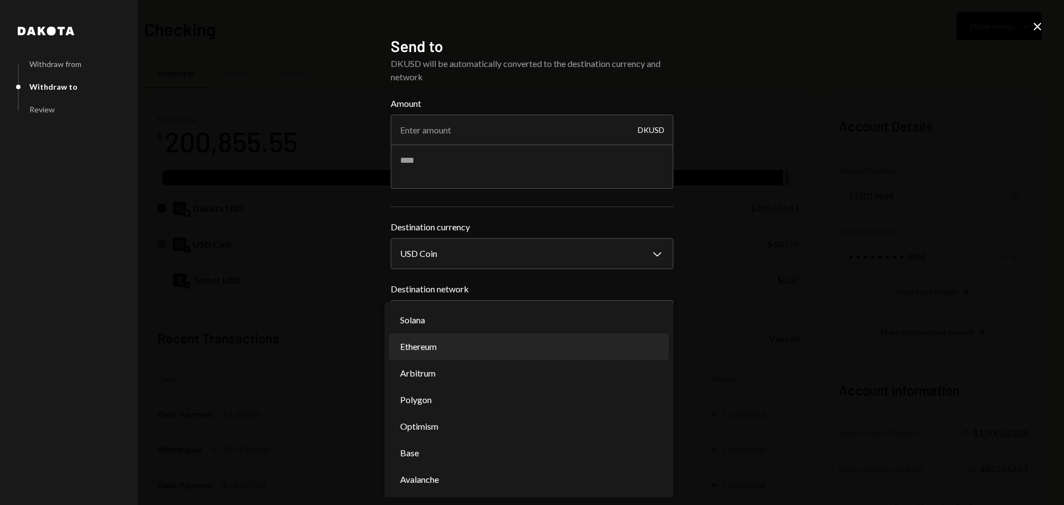
select select "**********"
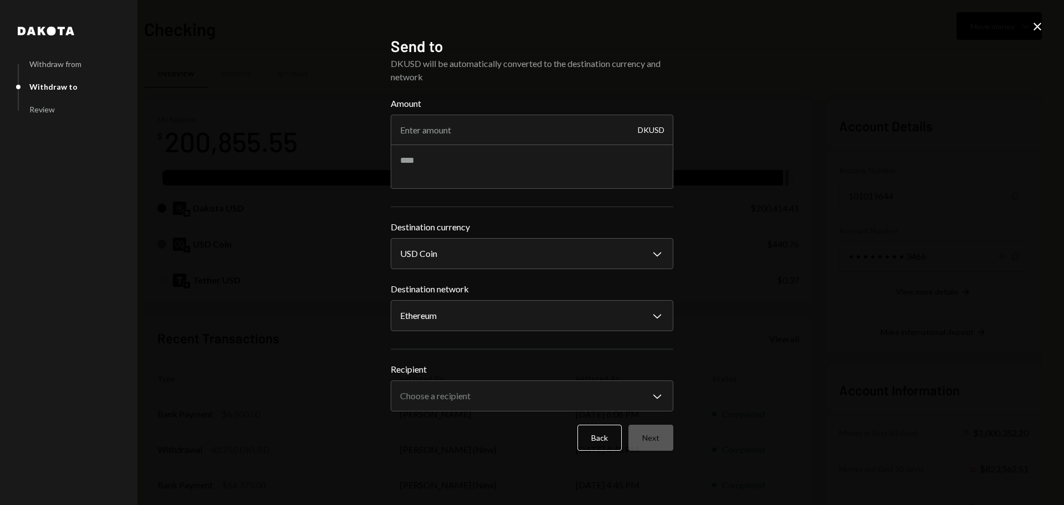
click at [351, 301] on div "**********" at bounding box center [532, 252] width 1064 height 505
click at [456, 131] on input "Amount" at bounding box center [532, 130] width 283 height 31
type input "15000"
click at [435, 164] on textarea at bounding box center [532, 167] width 283 height 44
type textarea "**********"
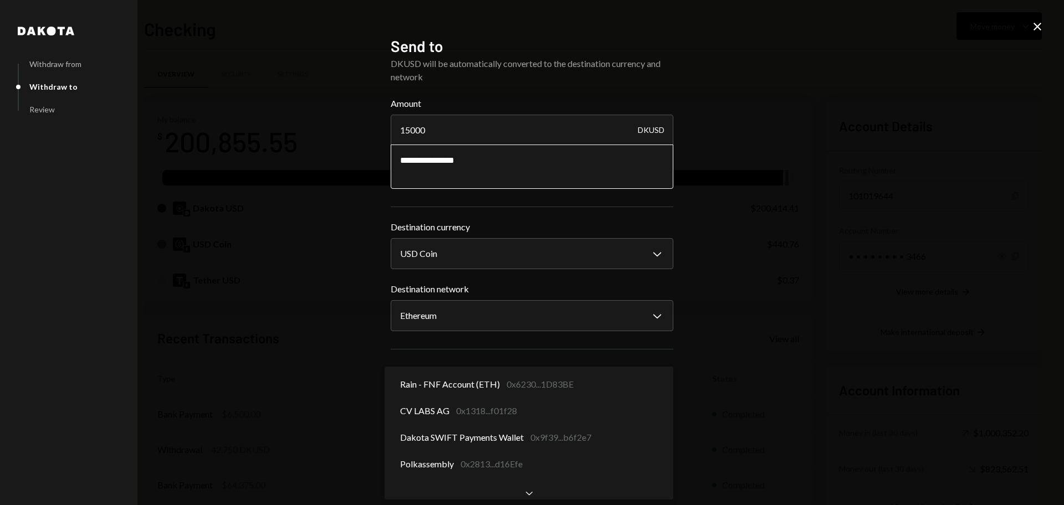
click at [492, 387] on body "F Frequency Networ... Caret Down Home Home Inbox Inbox Activities Transactions …" at bounding box center [532, 252] width 1064 height 505
select select "**********"
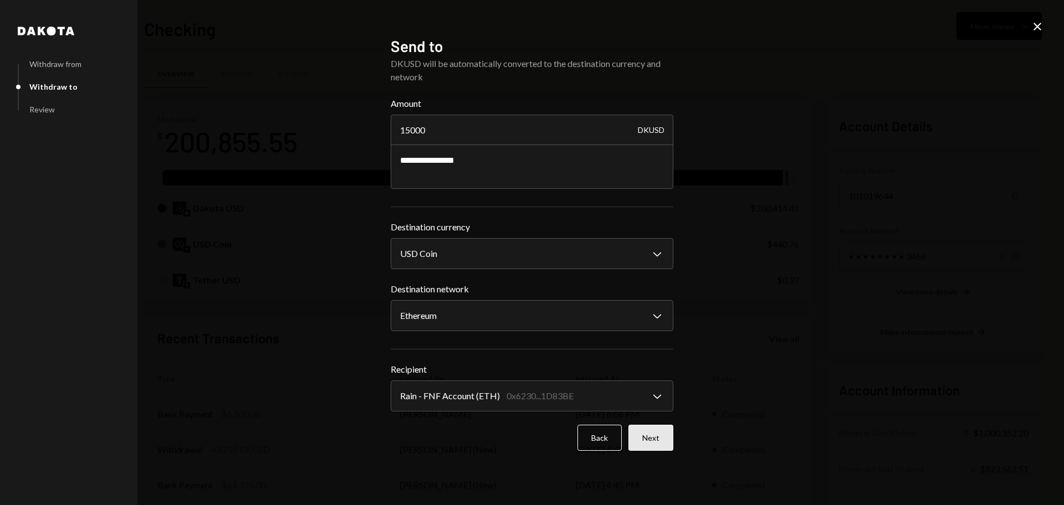
click at [656, 436] on button "Next" at bounding box center [651, 438] width 45 height 26
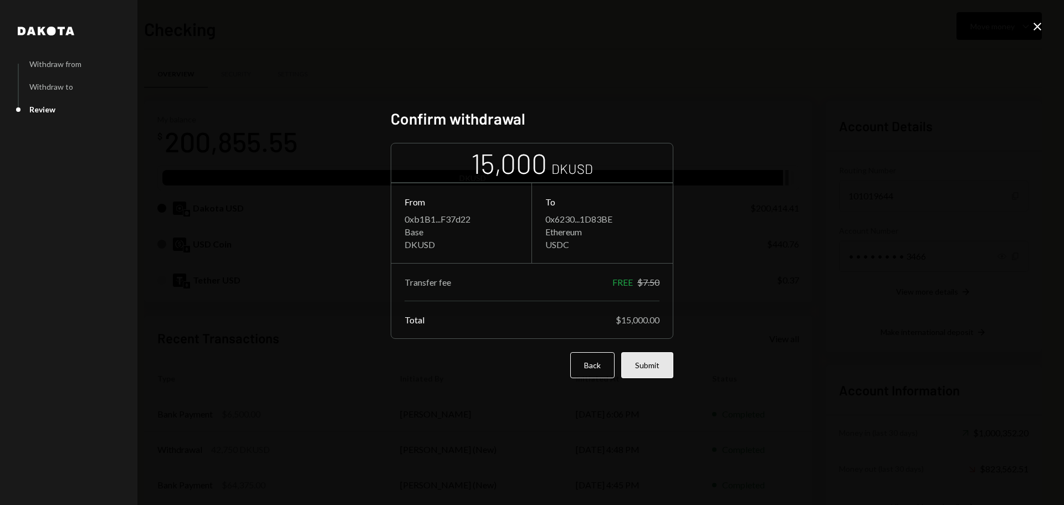
click at [645, 367] on button "Submit" at bounding box center [647, 366] width 52 height 26
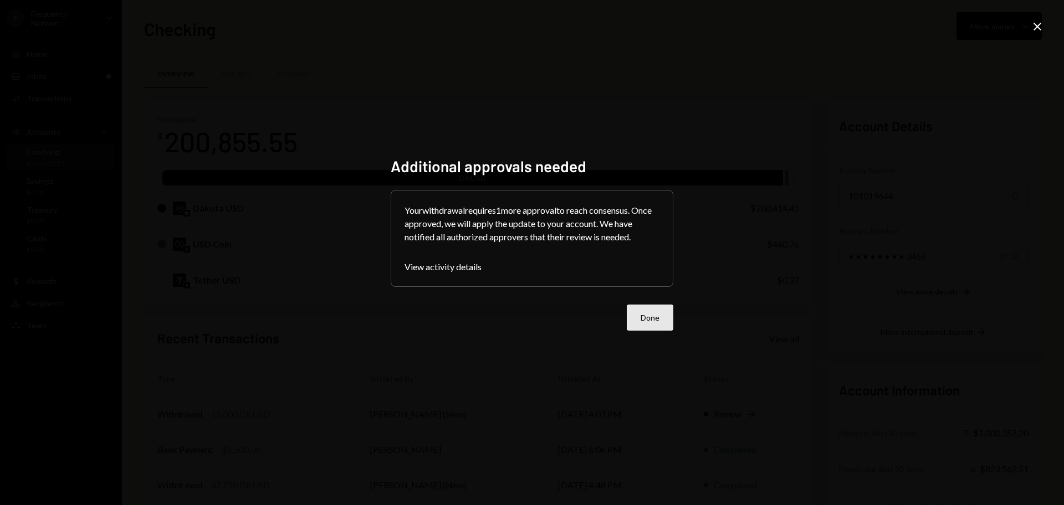
click at [655, 318] on button "Done" at bounding box center [650, 318] width 47 height 26
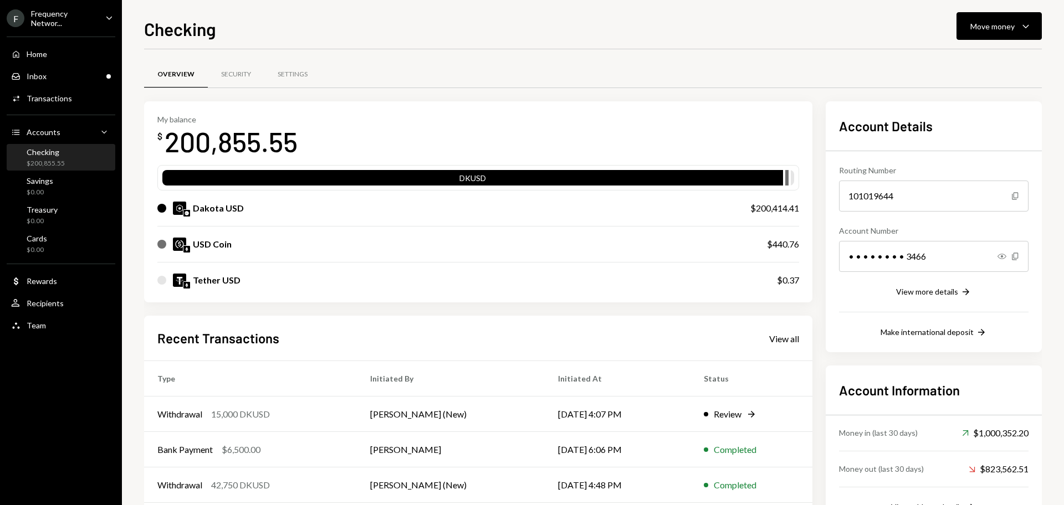
click at [40, 159] on div "$200,855.55" at bounding box center [46, 163] width 38 height 9
click at [57, 79] on div "Inbox Inbox" at bounding box center [61, 76] width 100 height 10
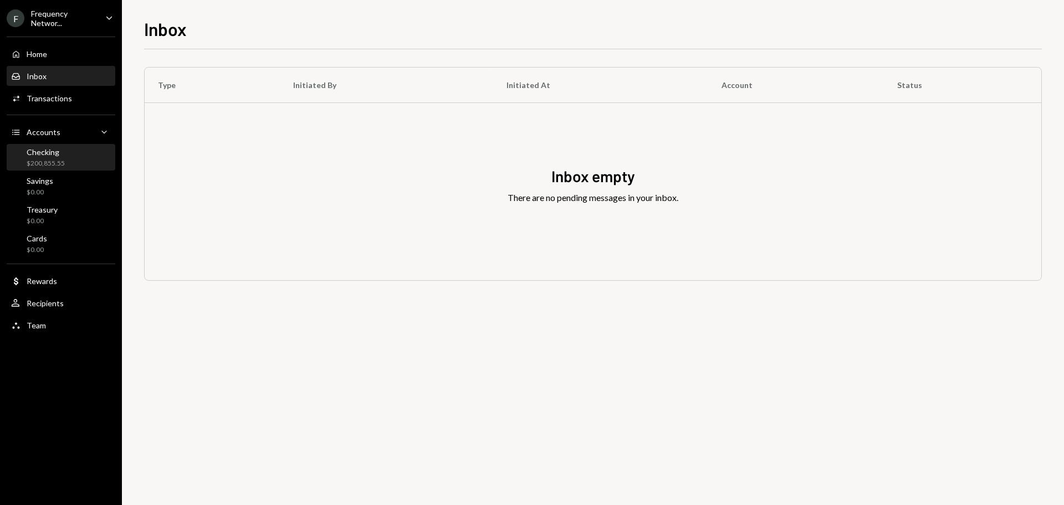
click at [53, 158] on div "Checking $200,855.55" at bounding box center [46, 157] width 38 height 21
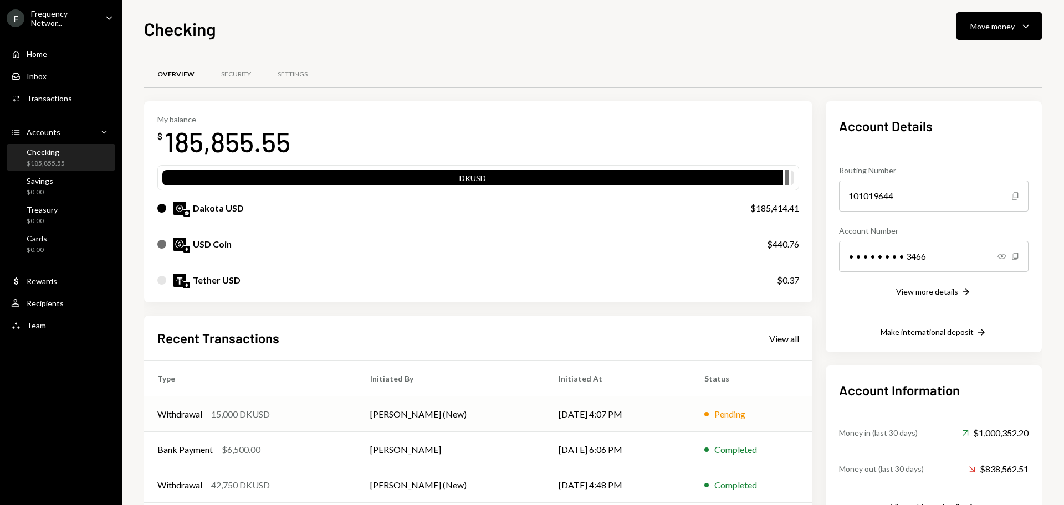
click at [422, 420] on td "Joab Matthews (New)" at bounding box center [451, 414] width 188 height 35
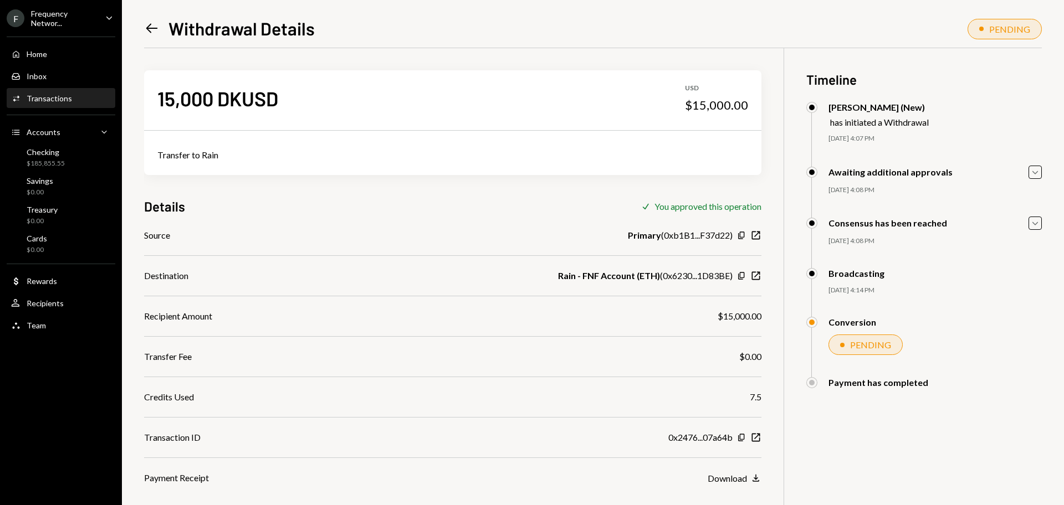
scroll to position [48, 0]
click at [81, 71] on div "Inbox Inbox" at bounding box center [61, 76] width 100 height 10
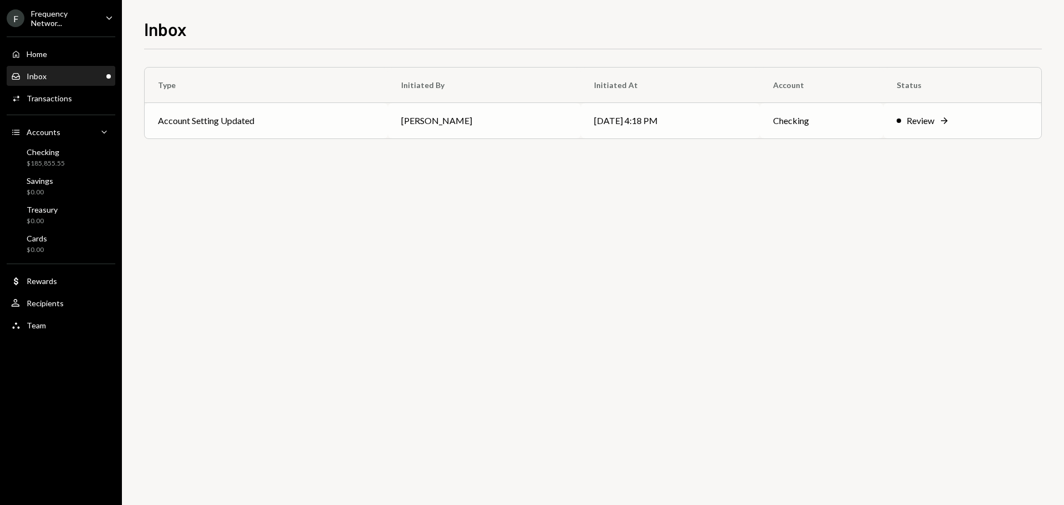
click at [923, 120] on div "Review" at bounding box center [921, 120] width 28 height 13
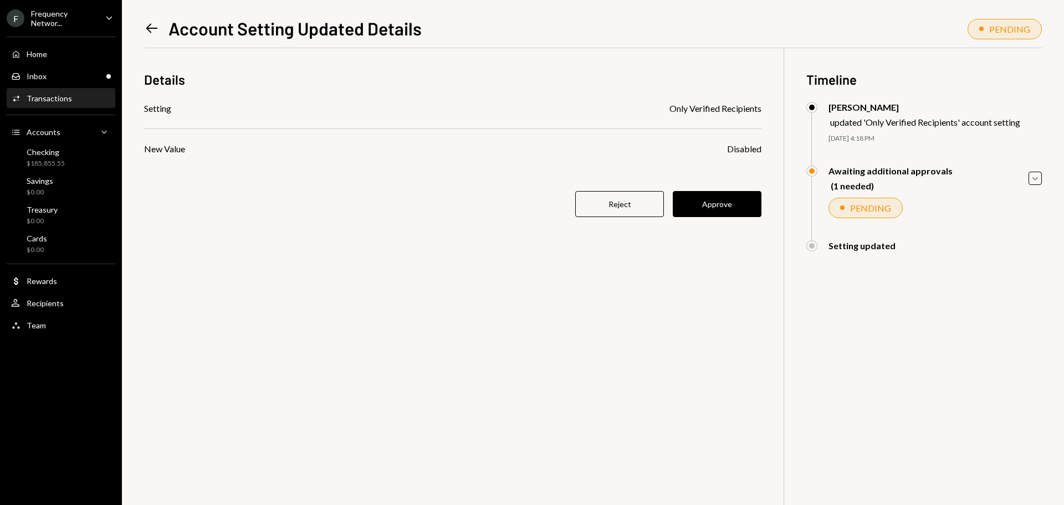
click at [722, 203] on button "Approve" at bounding box center [717, 204] width 89 height 26
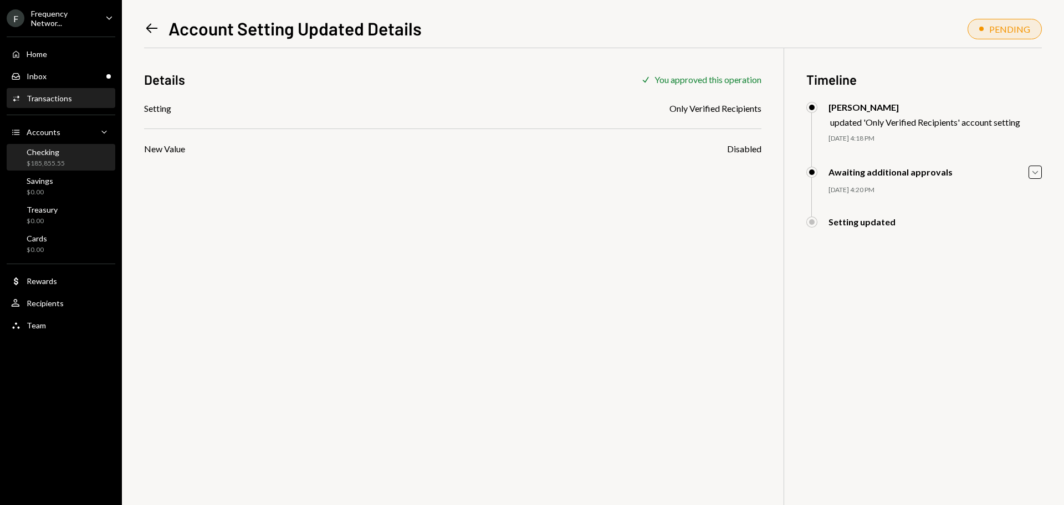
click at [70, 154] on div "Checking $185,855.55" at bounding box center [61, 157] width 100 height 21
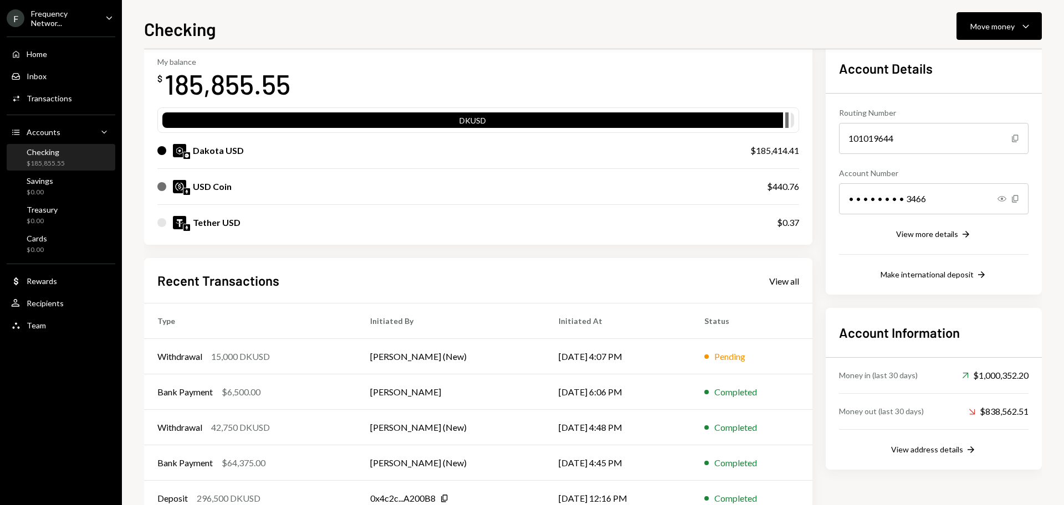
scroll to position [91, 0]
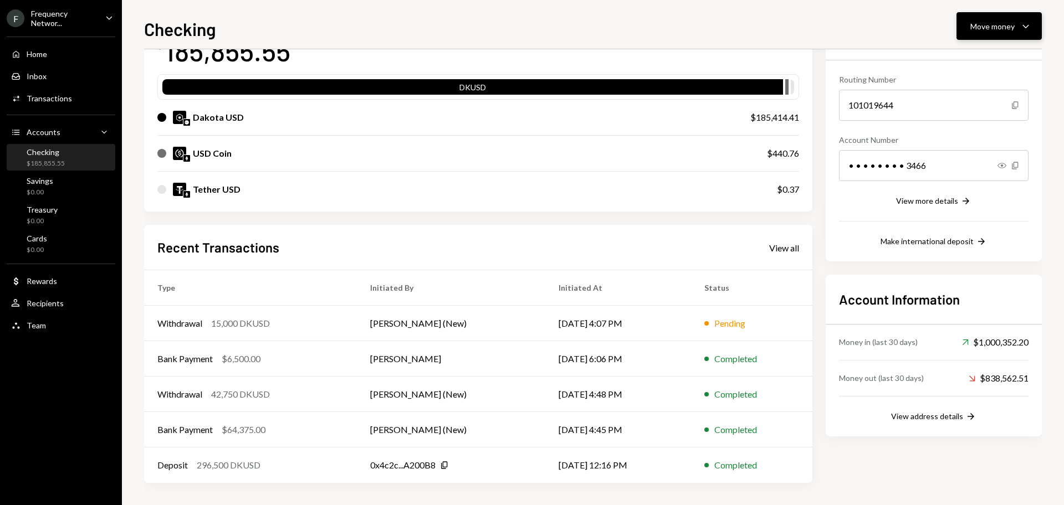
click at [983, 27] on div "Move money" at bounding box center [992, 27] width 44 height 12
click at [979, 83] on div "Transfer" at bounding box center [990, 85] width 81 height 12
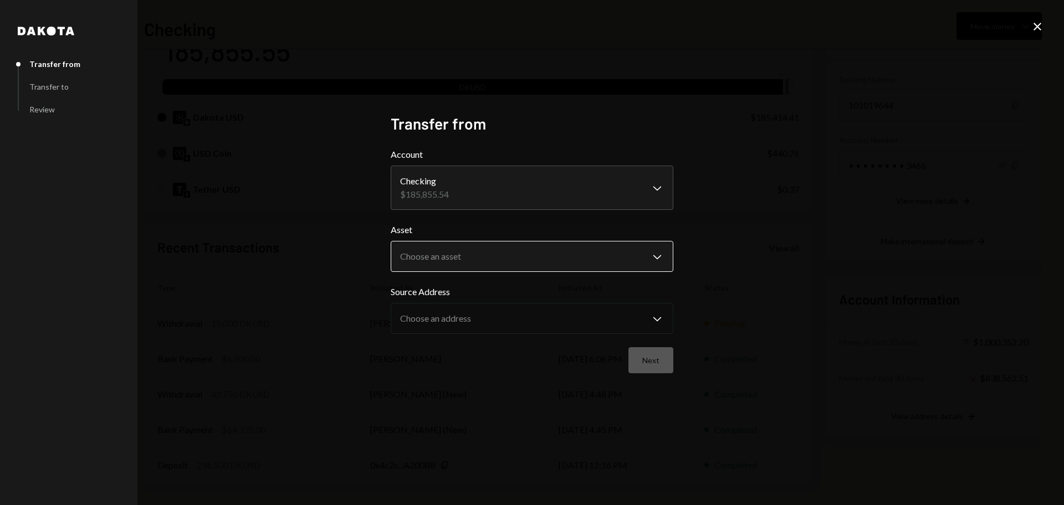
click at [548, 269] on body "F Frequency Networ... Caret Down Home Home Inbox Inbox Activities Transactions …" at bounding box center [532, 252] width 1064 height 505
drag, startPoint x: 312, startPoint y: 239, endPoint x: 323, endPoint y: 237, distance: 10.9
click at [315, 240] on div "**********" at bounding box center [532, 252] width 1064 height 505
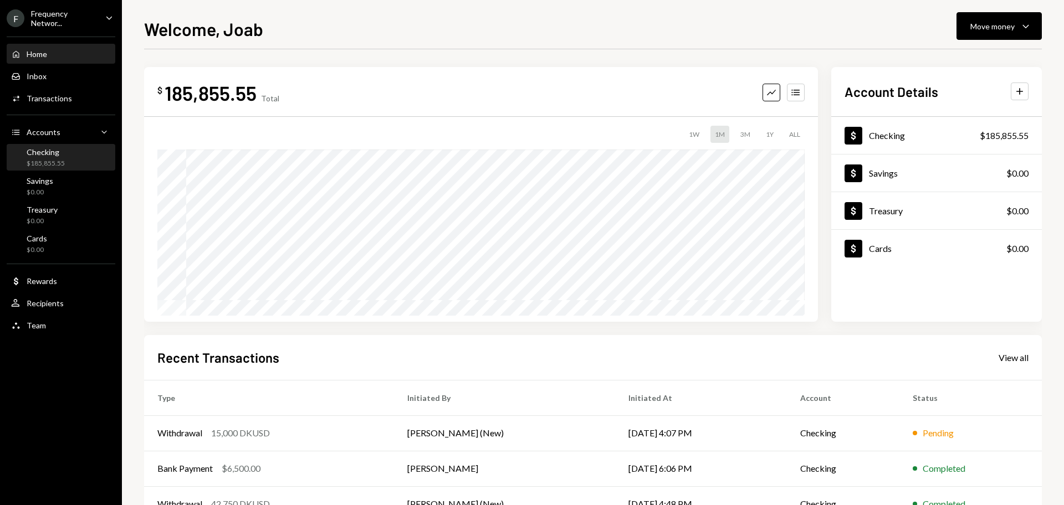
click at [54, 162] on div "$185,855.55" at bounding box center [46, 163] width 38 height 9
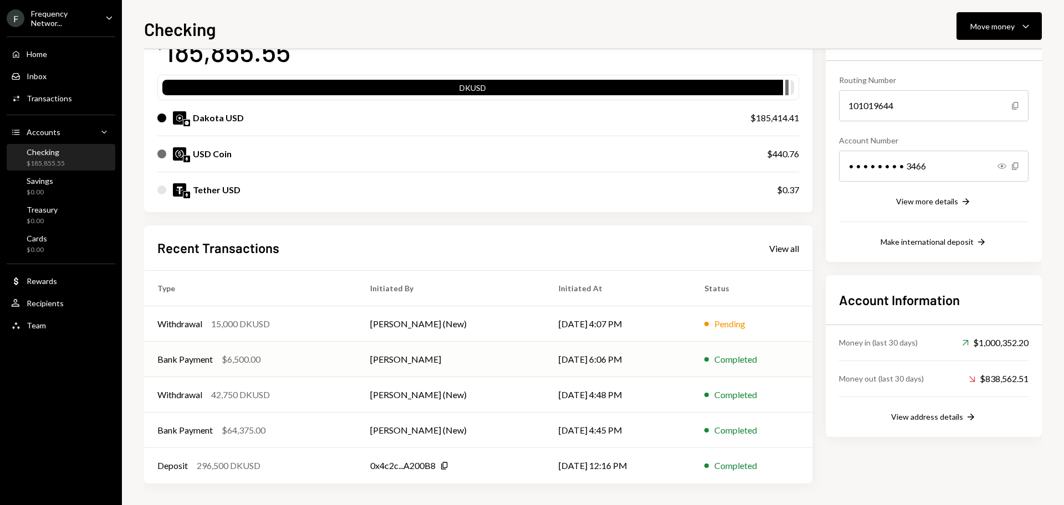
scroll to position [91, 0]
click at [332, 329] on div "Withdrawal 15,000 DKUSD" at bounding box center [250, 323] width 186 height 13
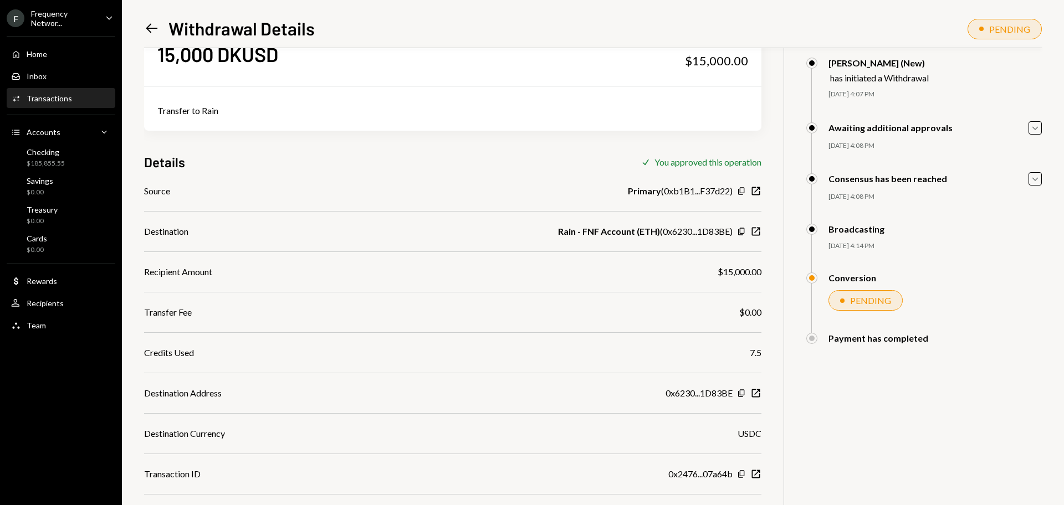
scroll to position [60, 0]
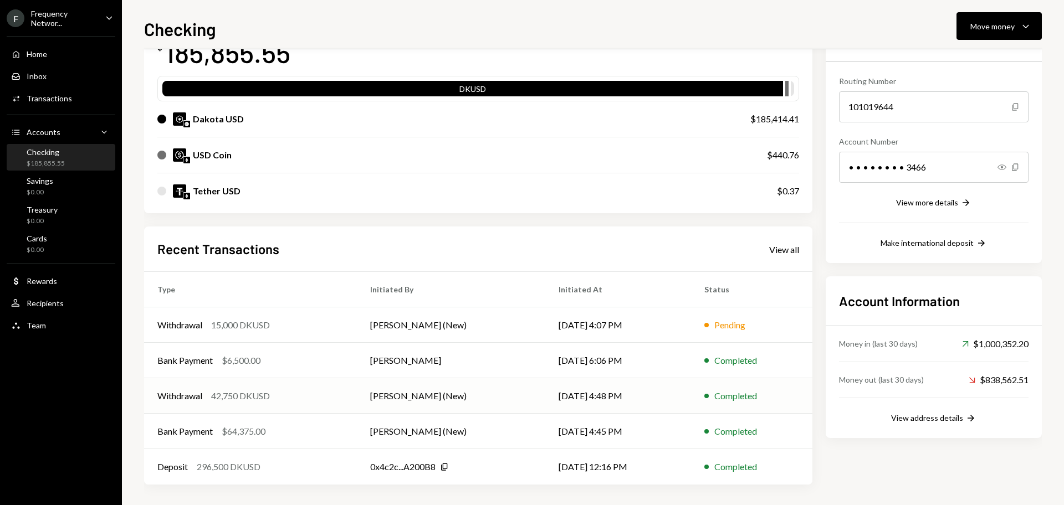
scroll to position [91, 0]
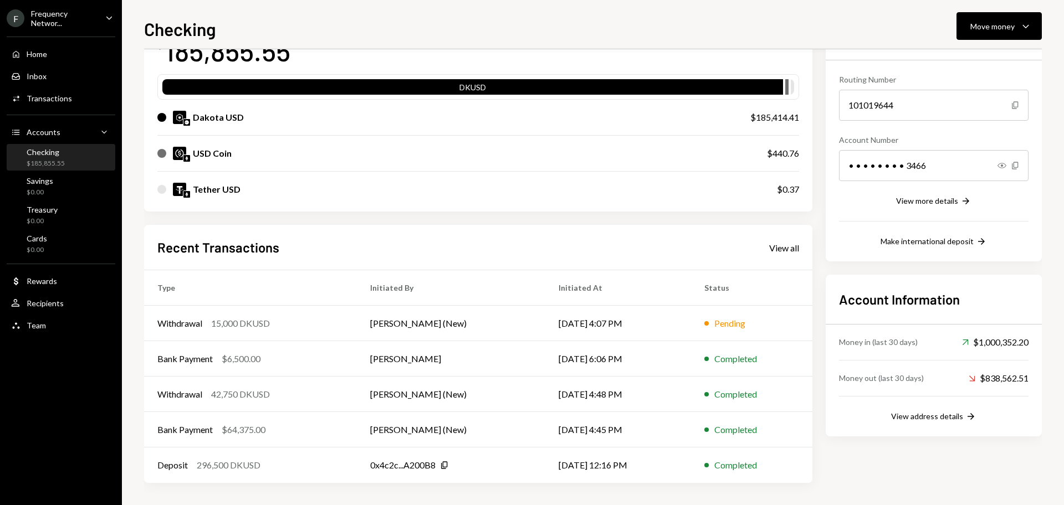
click at [779, 241] on div "Recent Transactions View all" at bounding box center [478, 247] width 642 height 18
click at [789, 250] on div "View all" at bounding box center [784, 248] width 30 height 11
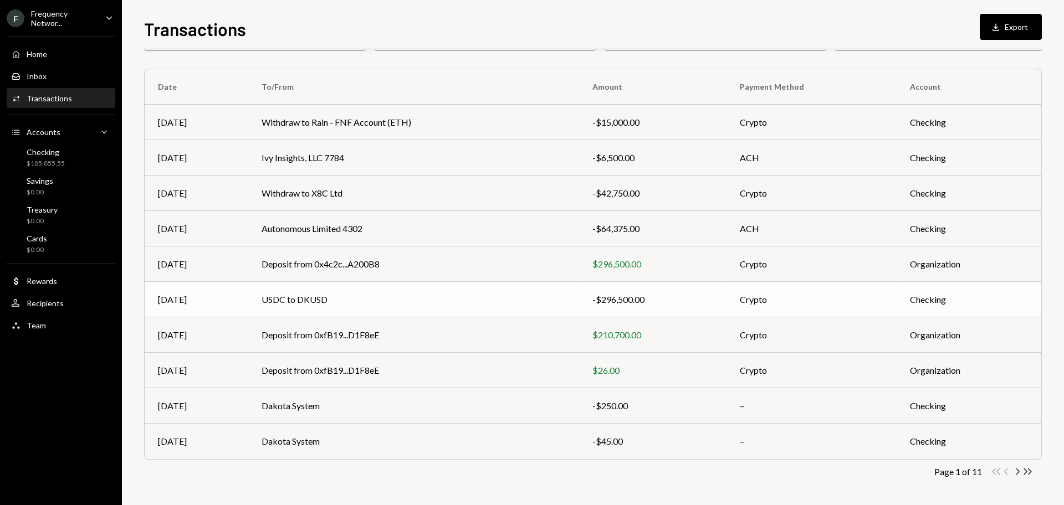
scroll to position [73, 0]
click at [1020, 473] on icon "Chevron Right" at bounding box center [1017, 471] width 11 height 11
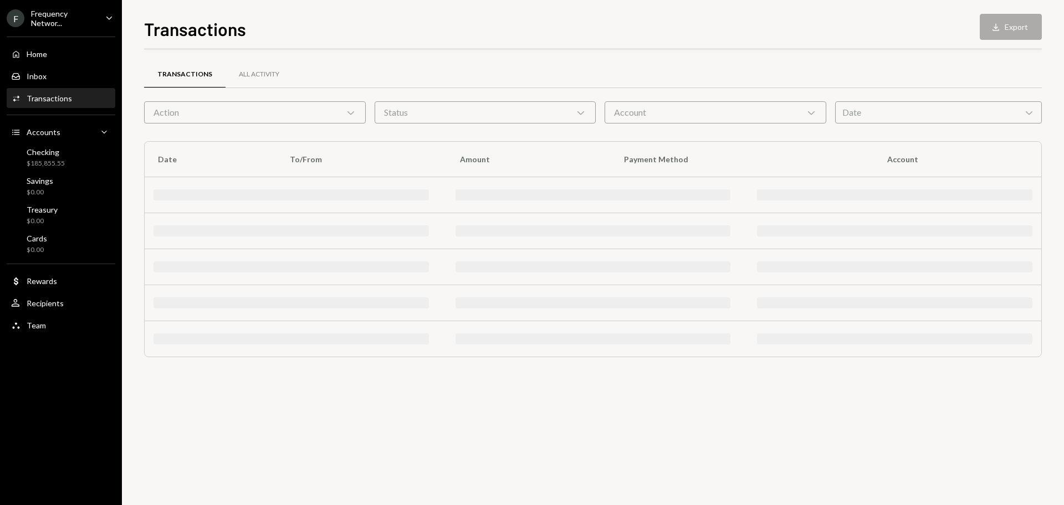
scroll to position [0, 0]
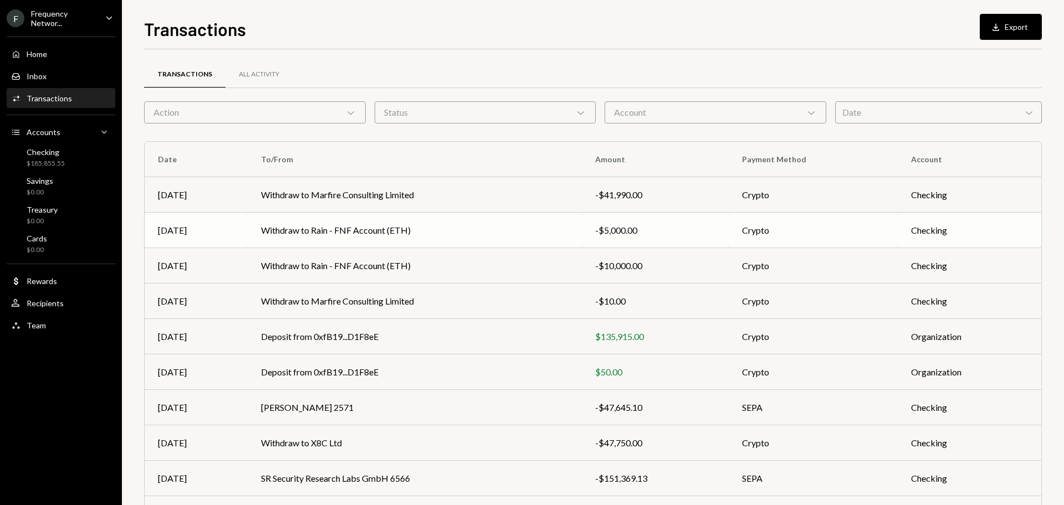
click at [357, 229] on td "Withdraw to Rain - FNF Account (ETH)" at bounding box center [415, 230] width 334 height 35
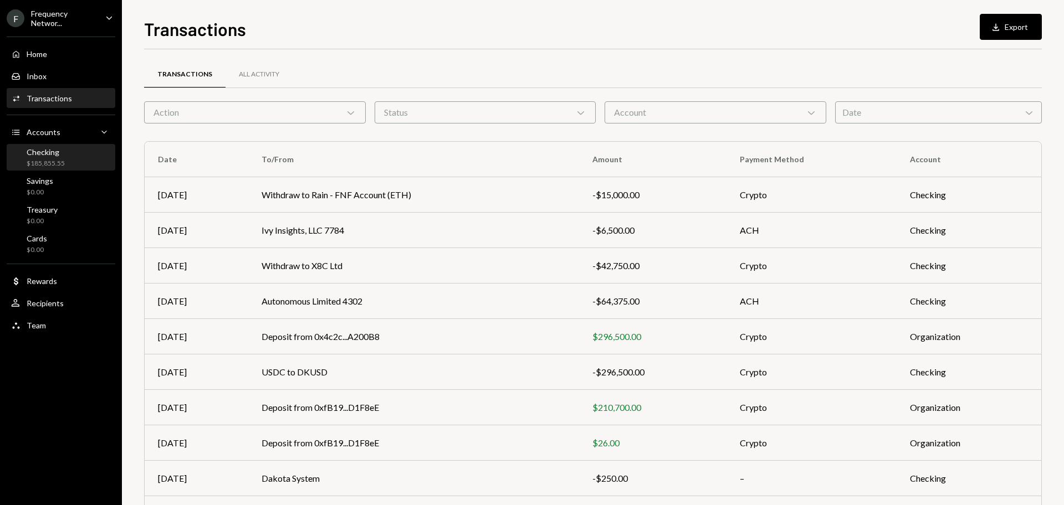
click at [77, 161] on div "Checking $185,855.55" at bounding box center [61, 157] width 100 height 21
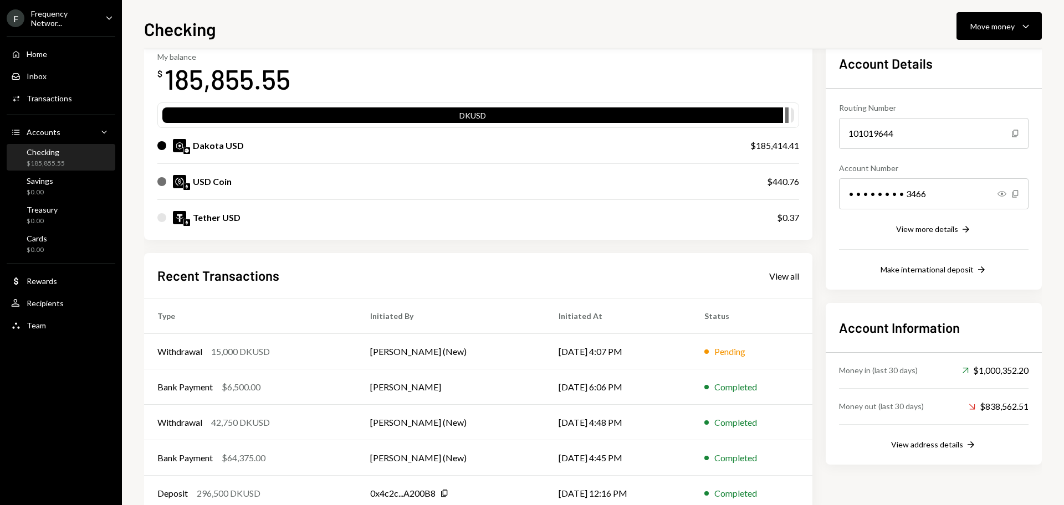
scroll to position [91, 0]
